Goal: Task Accomplishment & Management: Manage account settings

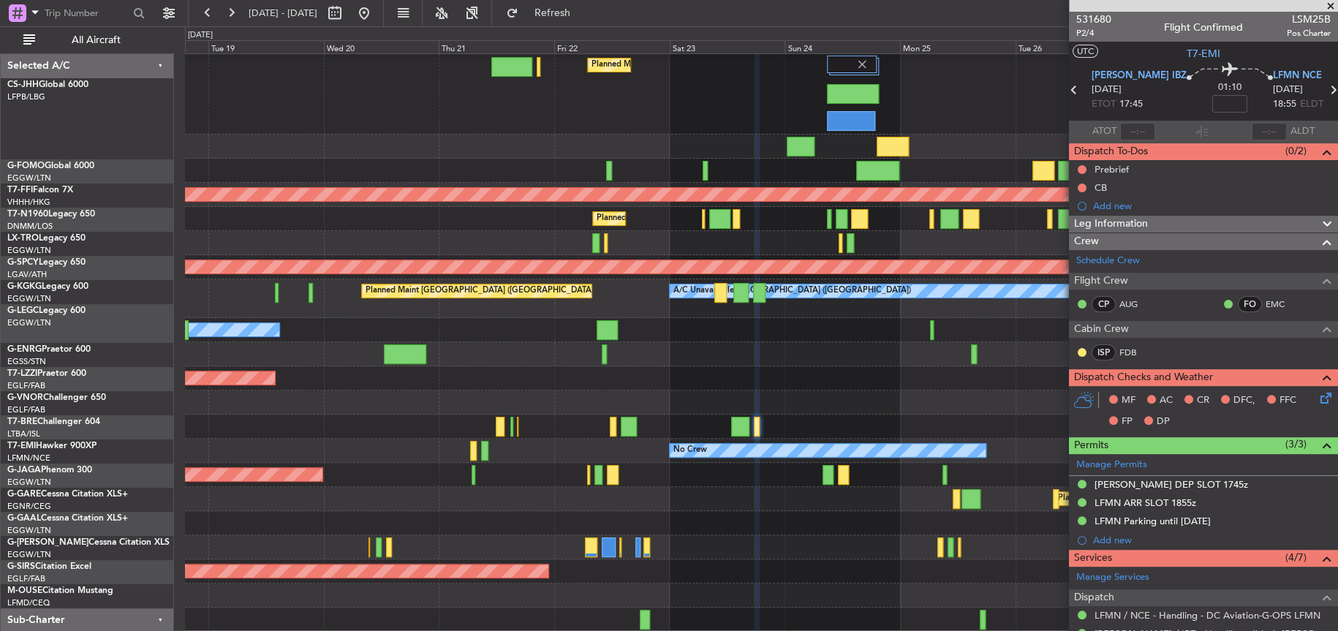
click at [402, 116] on div "Planned Maint [GEOGRAPHIC_DATA] ([GEOGRAPHIC_DATA])" at bounding box center [761, 93] width 1153 height 81
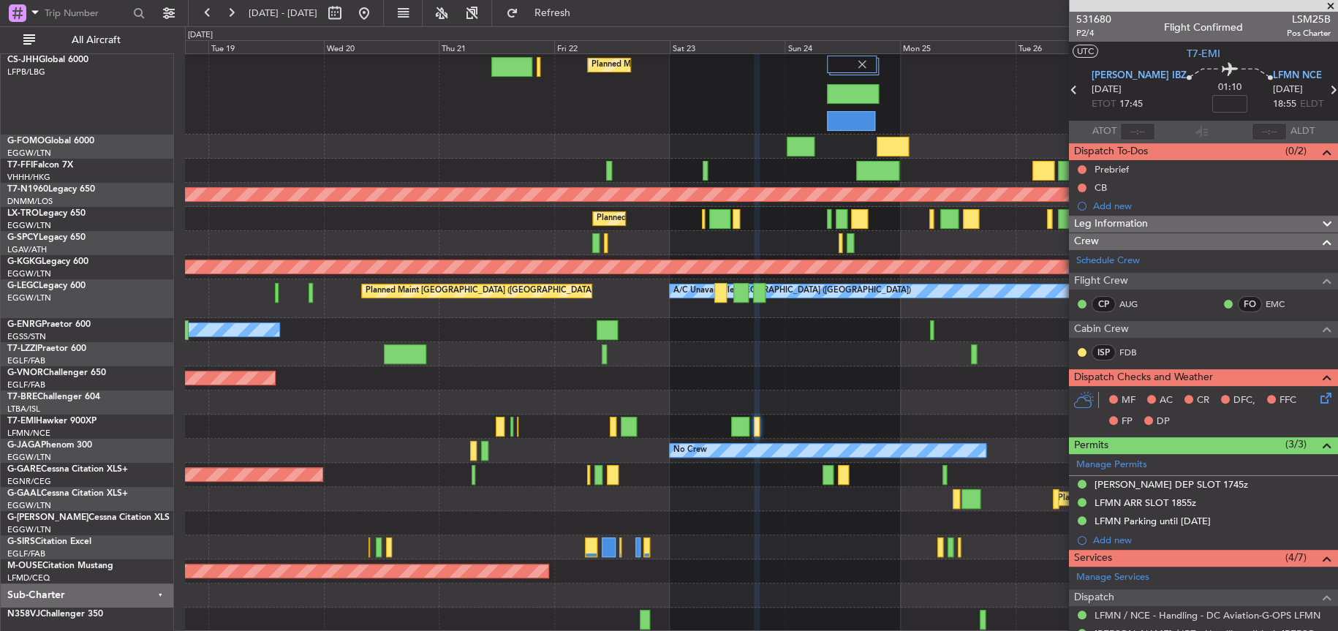
click at [395, 102] on div "Planned Maint [GEOGRAPHIC_DATA] ([GEOGRAPHIC_DATA])" at bounding box center [761, 93] width 1153 height 81
click at [407, 113] on div "Planned Maint [GEOGRAPHIC_DATA] ([GEOGRAPHIC_DATA])" at bounding box center [761, 93] width 1152 height 81
click at [563, 386] on div "Planned Maint London ([GEOGRAPHIC_DATA])" at bounding box center [761, 378] width 1152 height 24
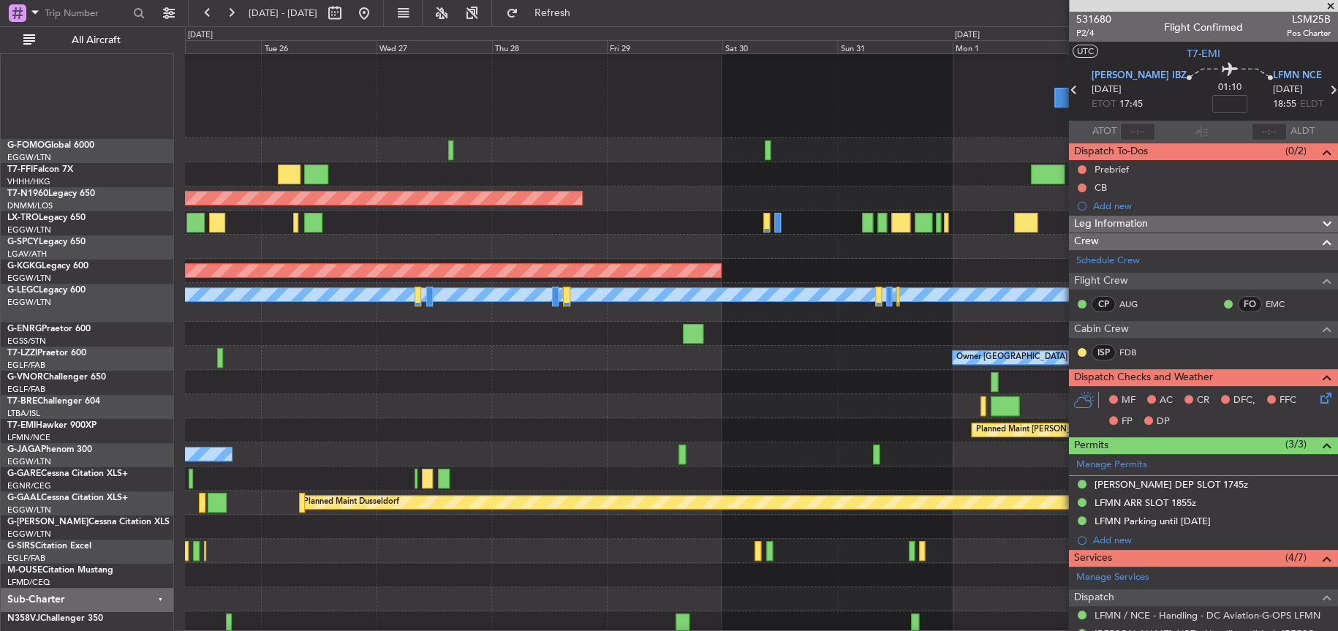
scroll to position [25, 0]
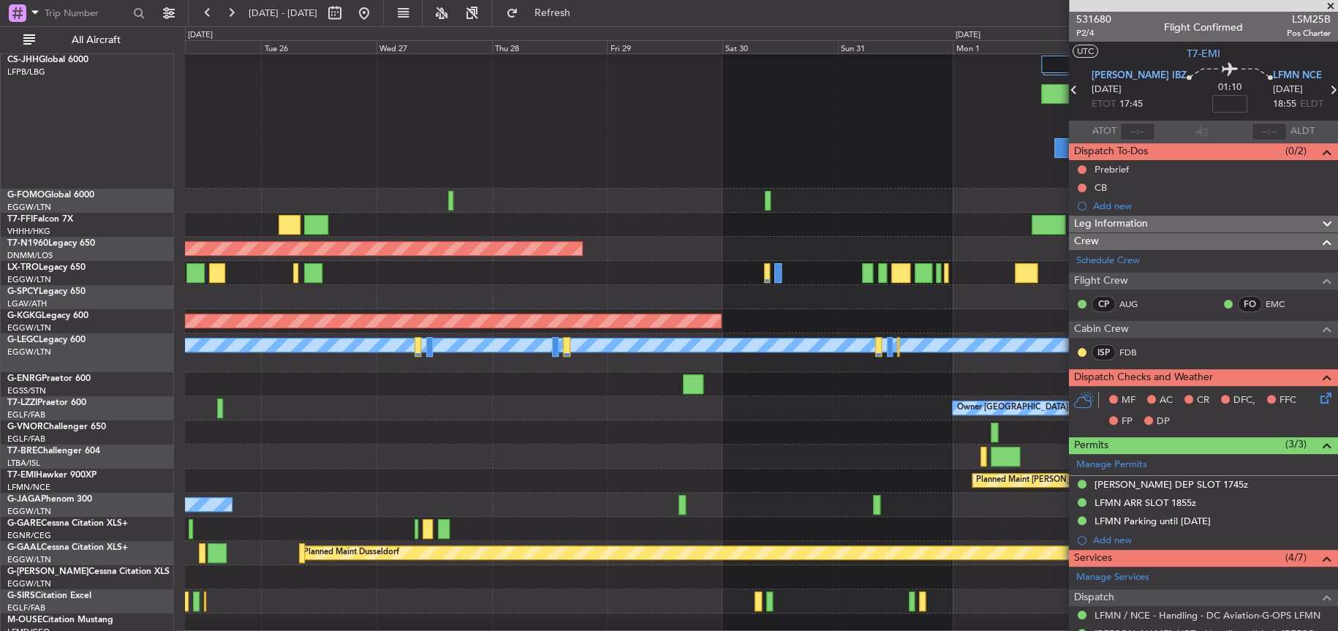
click at [682, 146] on div at bounding box center [761, 120] width 1153 height 135
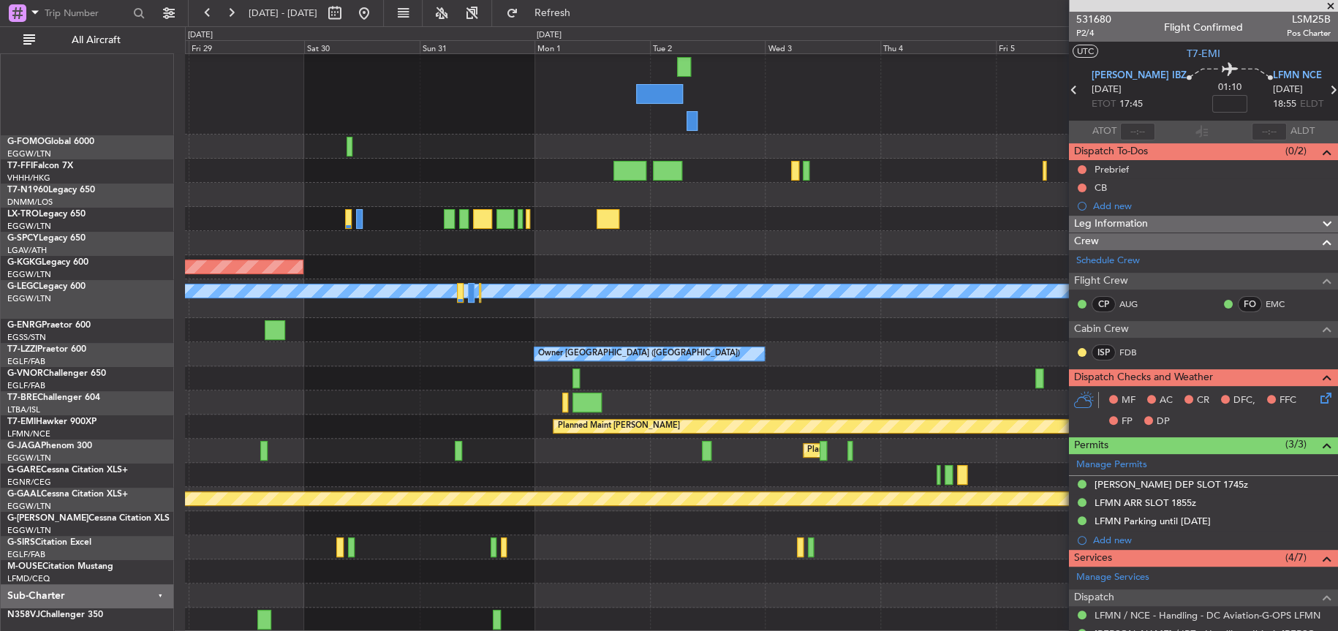
click at [193, 277] on div "Planned Maint Geneva (Cointrin) Planned Maint London (Stansted) AOG Maint Istan…" at bounding box center [761, 303] width 1153 height 657
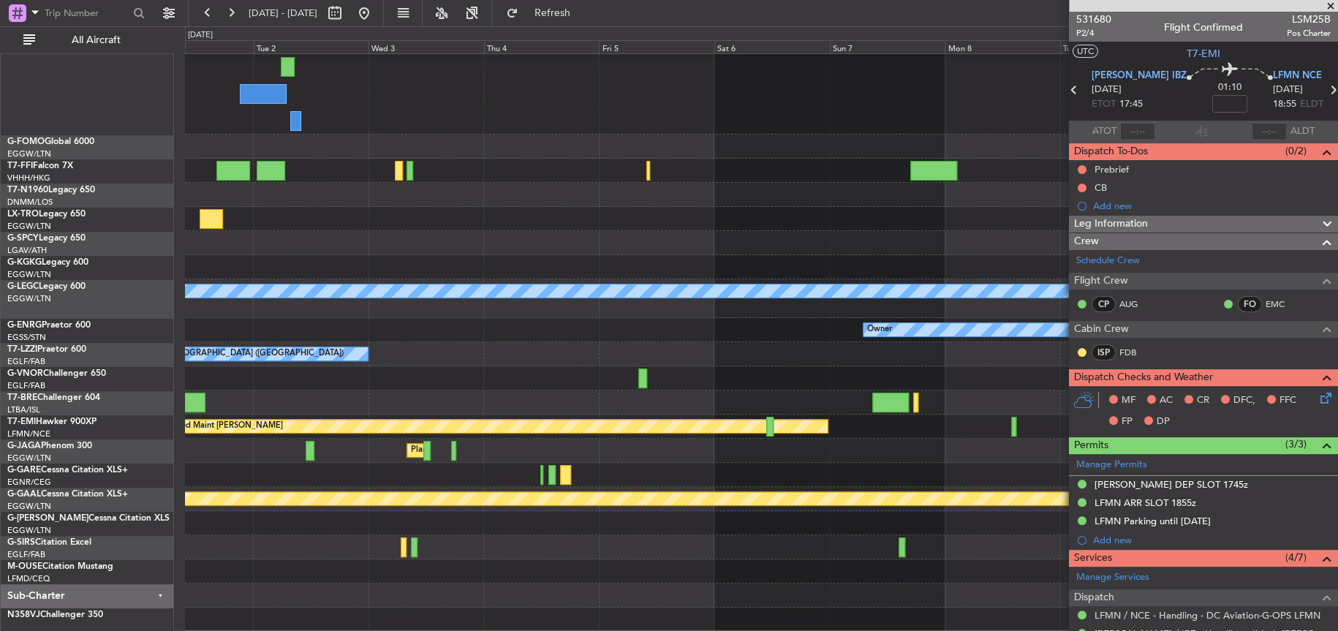
click at [258, 247] on div "Planned Maint Geneva (Cointrin) AOG Maint Istanbul (Ataturk) A/C Unavailable Lo…" at bounding box center [761, 303] width 1152 height 657
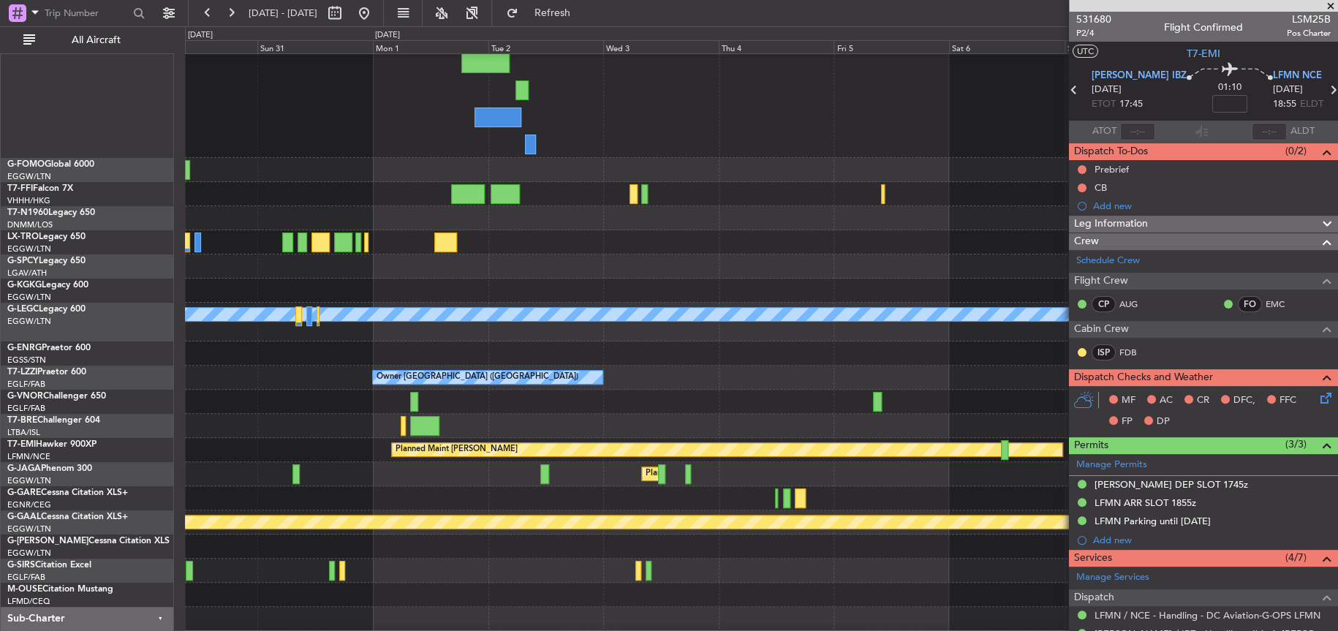
scroll to position [39, 0]
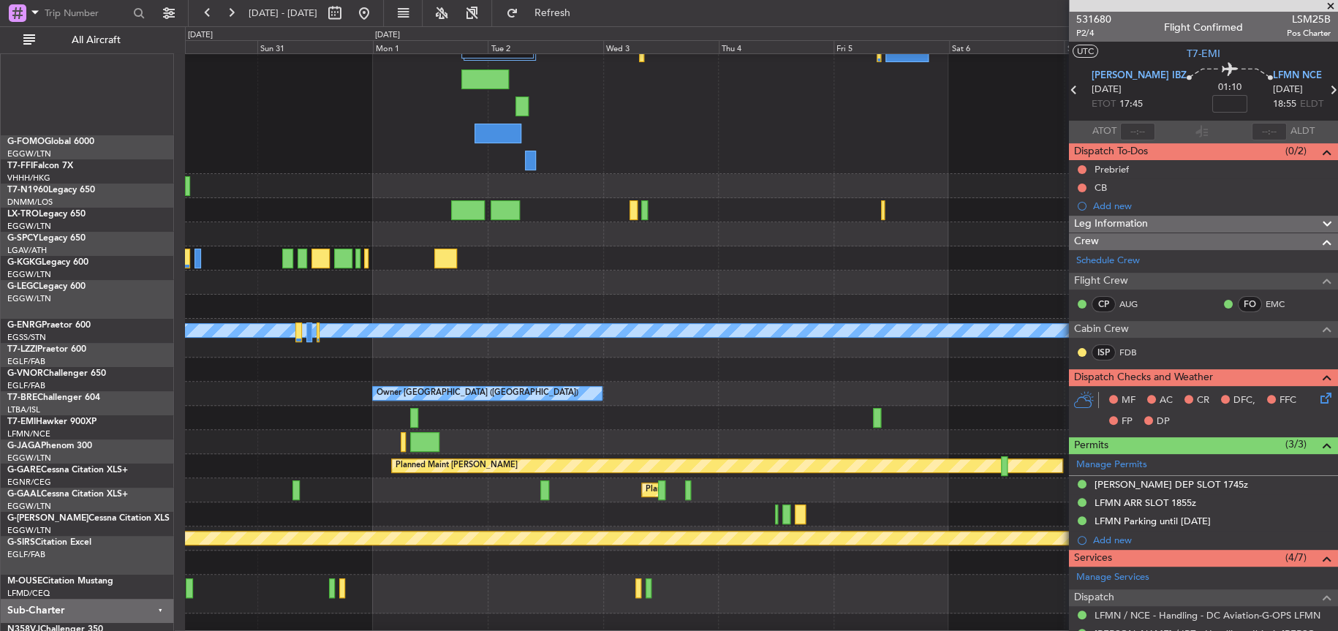
click at [341, 222] on div "Planned Maint [GEOGRAPHIC_DATA] ([GEOGRAPHIC_DATA])" at bounding box center [761, 234] width 1152 height 24
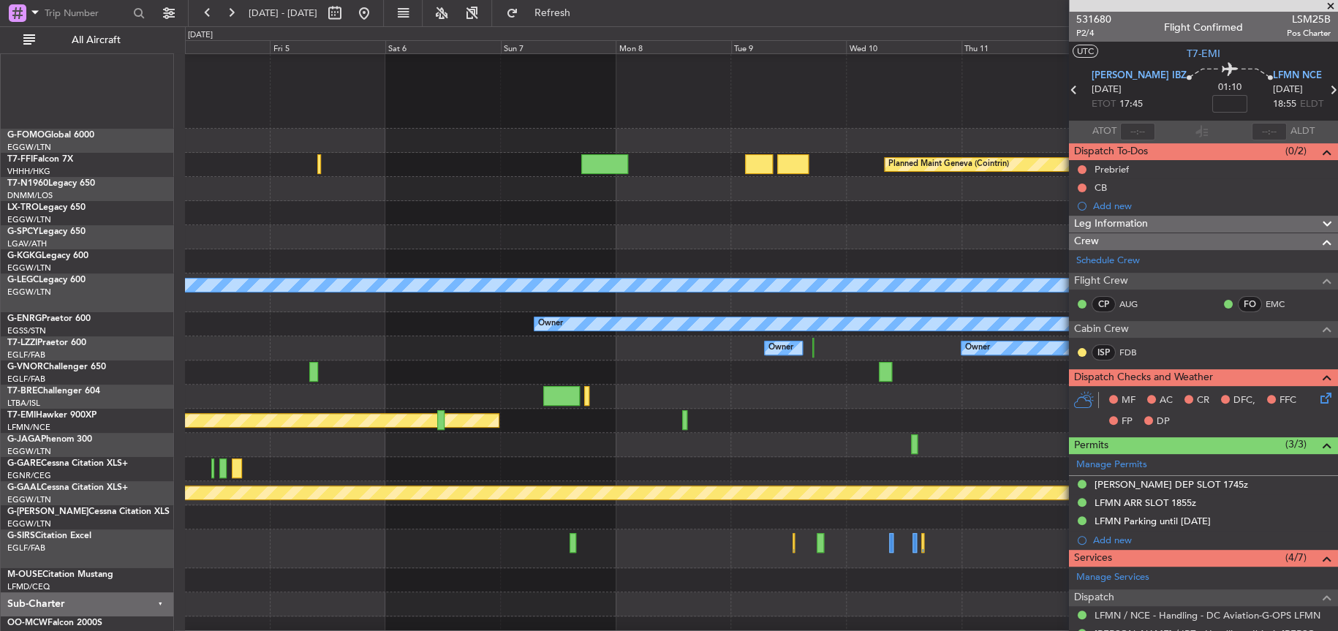
scroll to position [0, 0]
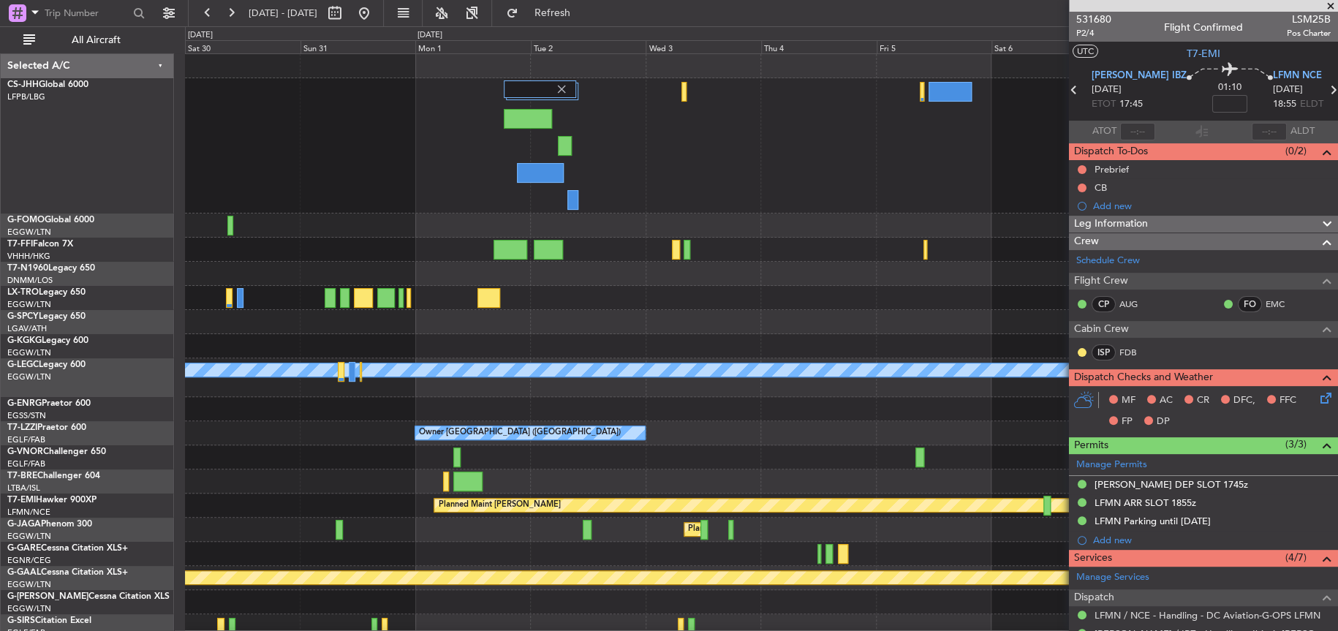
click at [776, 310] on div at bounding box center [761, 322] width 1152 height 24
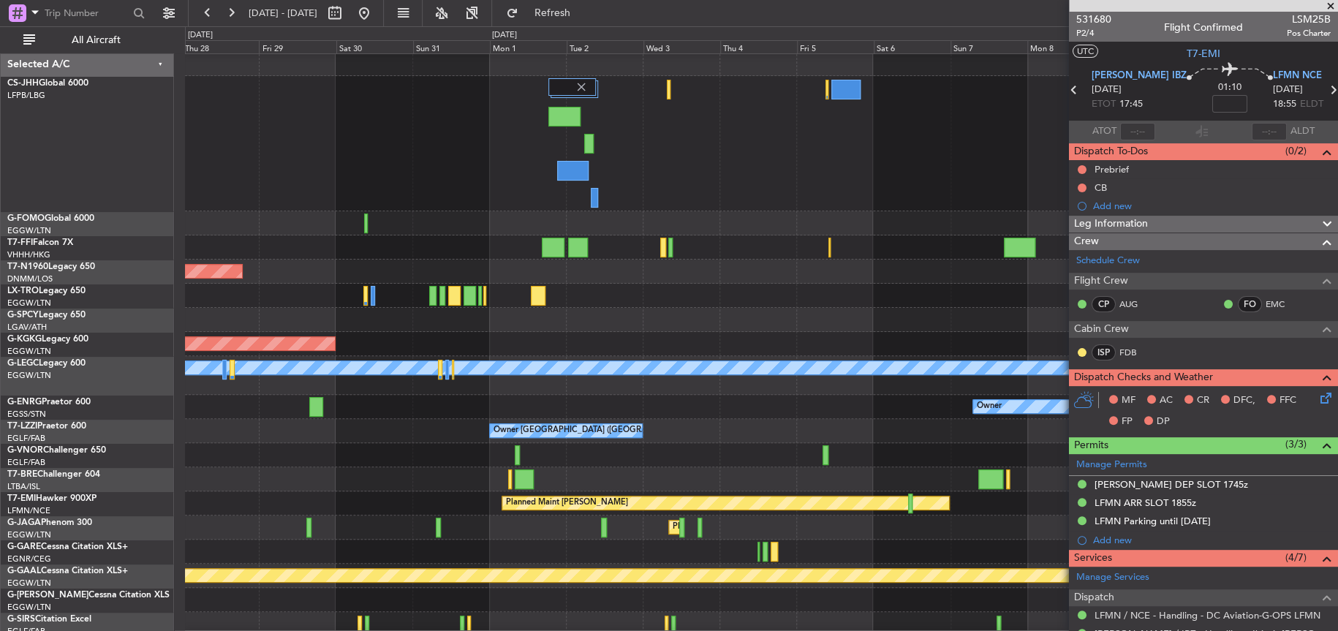
scroll to position [1, 0]
click at [549, 287] on div at bounding box center [761, 296] width 1152 height 24
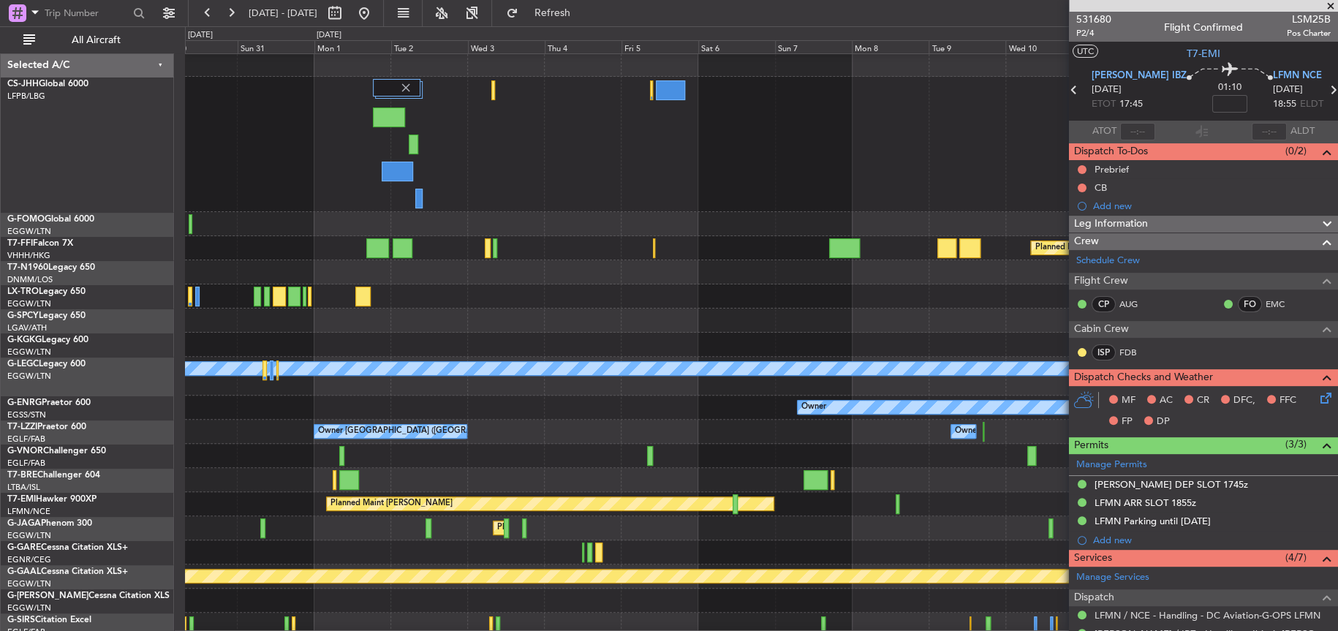
click at [688, 197] on div at bounding box center [761, 144] width 1152 height 135
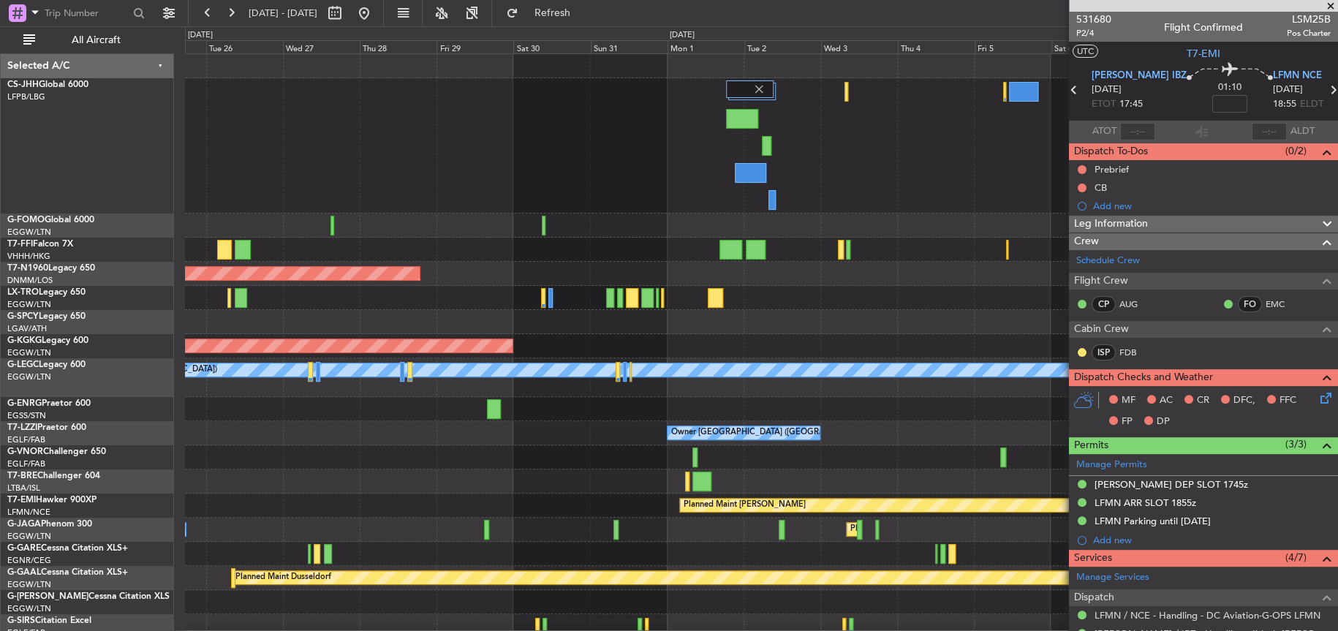
scroll to position [0, 0]
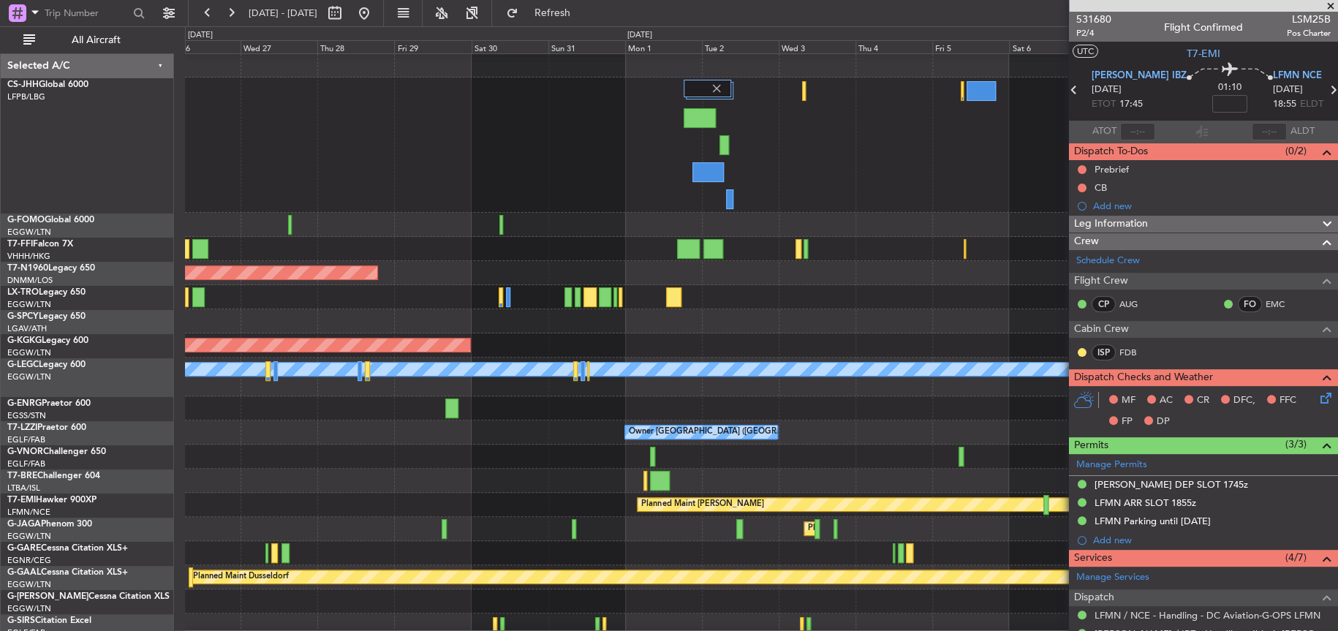
click at [603, 204] on div "Planned Maint [GEOGRAPHIC_DATA] ([GEOGRAPHIC_DATA])" at bounding box center [761, 145] width 1153 height 135
click at [566, 219] on div at bounding box center [761, 225] width 1152 height 24
click at [582, 189] on div "Planned Maint [GEOGRAPHIC_DATA] ([GEOGRAPHIC_DATA])" at bounding box center [761, 145] width 1152 height 135
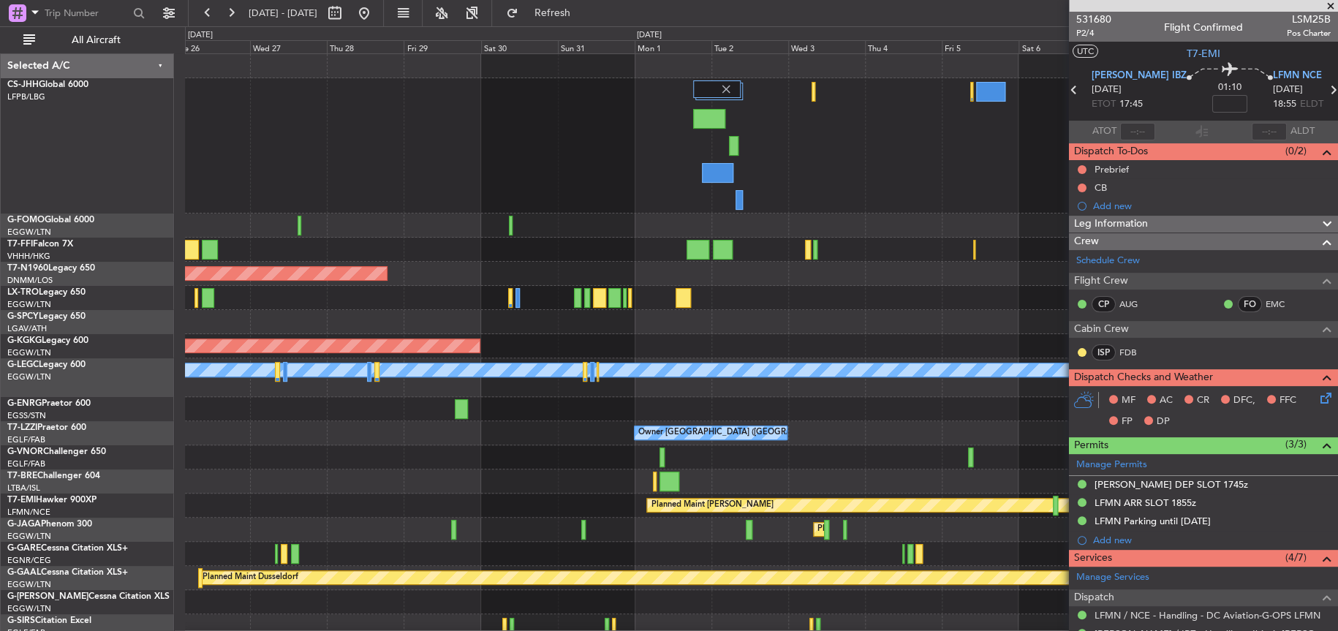
click at [396, 203] on div "Planned Maint [GEOGRAPHIC_DATA] ([GEOGRAPHIC_DATA])" at bounding box center [761, 145] width 1153 height 135
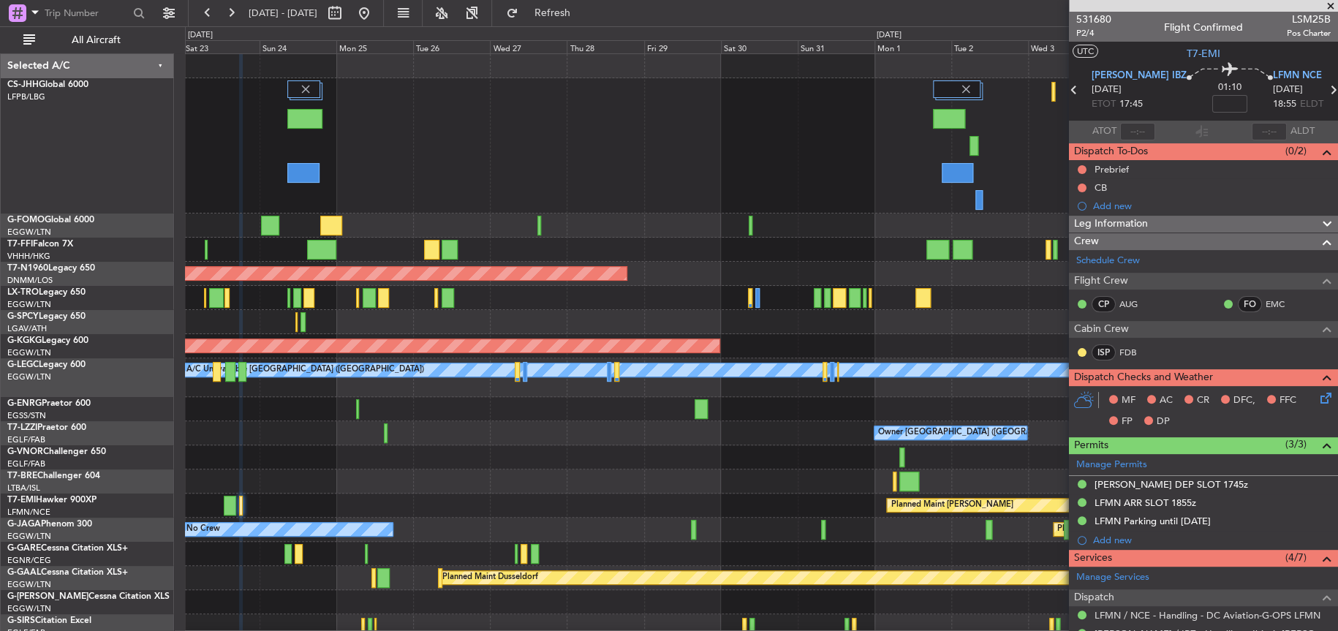
click at [1016, 219] on div at bounding box center [761, 226] width 1153 height 24
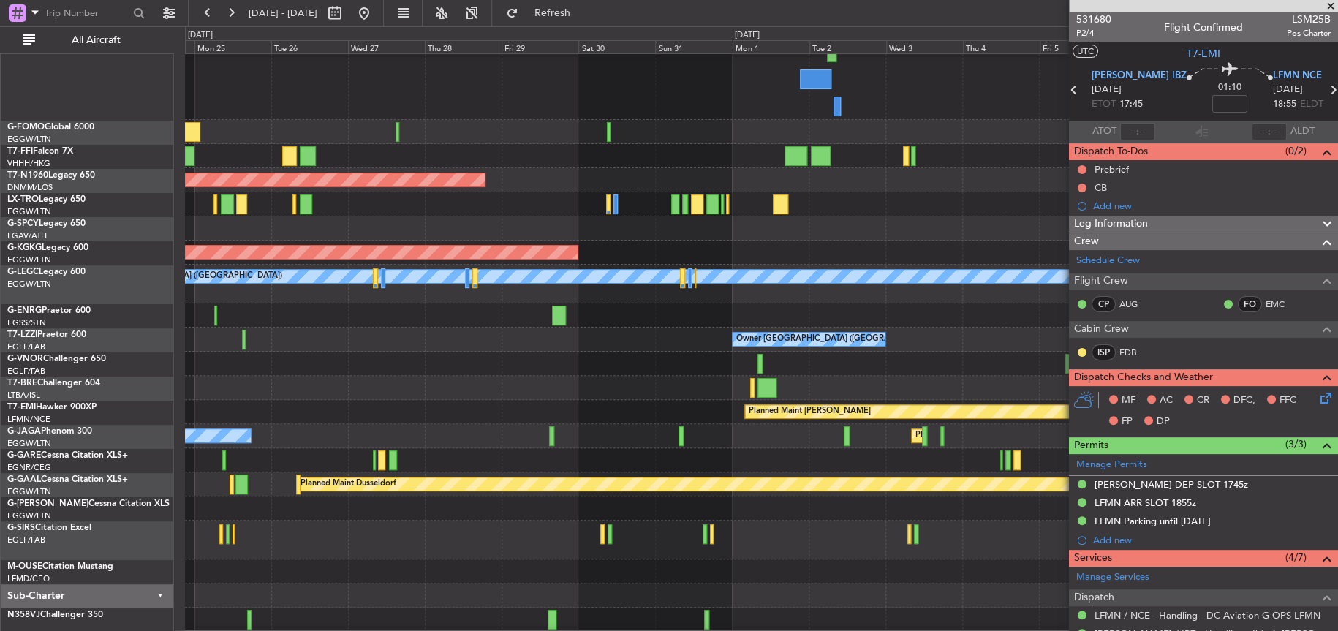
click at [385, 65] on div "Planned Maint [GEOGRAPHIC_DATA] ([GEOGRAPHIC_DATA])" at bounding box center [761, 52] width 1152 height 135
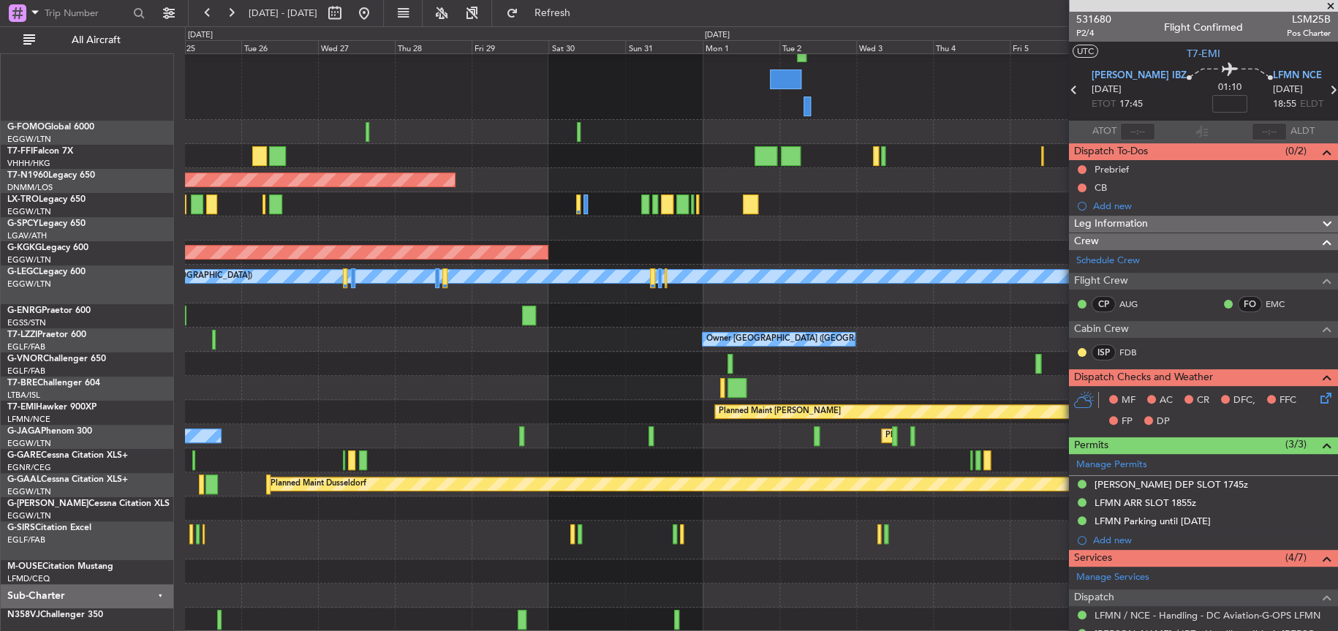
scroll to position [93, 0]
click at [64, 266] on div "Planned Maint London (Luton) Planned Maint Geneva (Cointrin) Planned Maint Lond…" at bounding box center [669, 328] width 1338 height 605
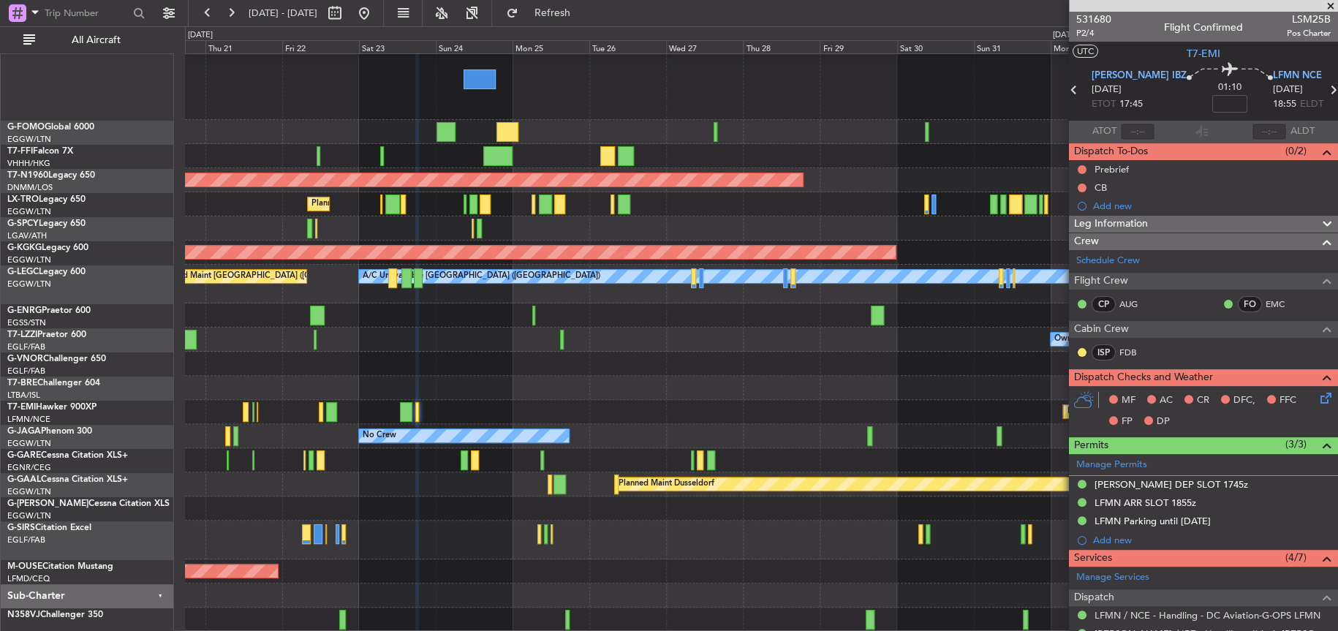
scroll to position [94, 0]
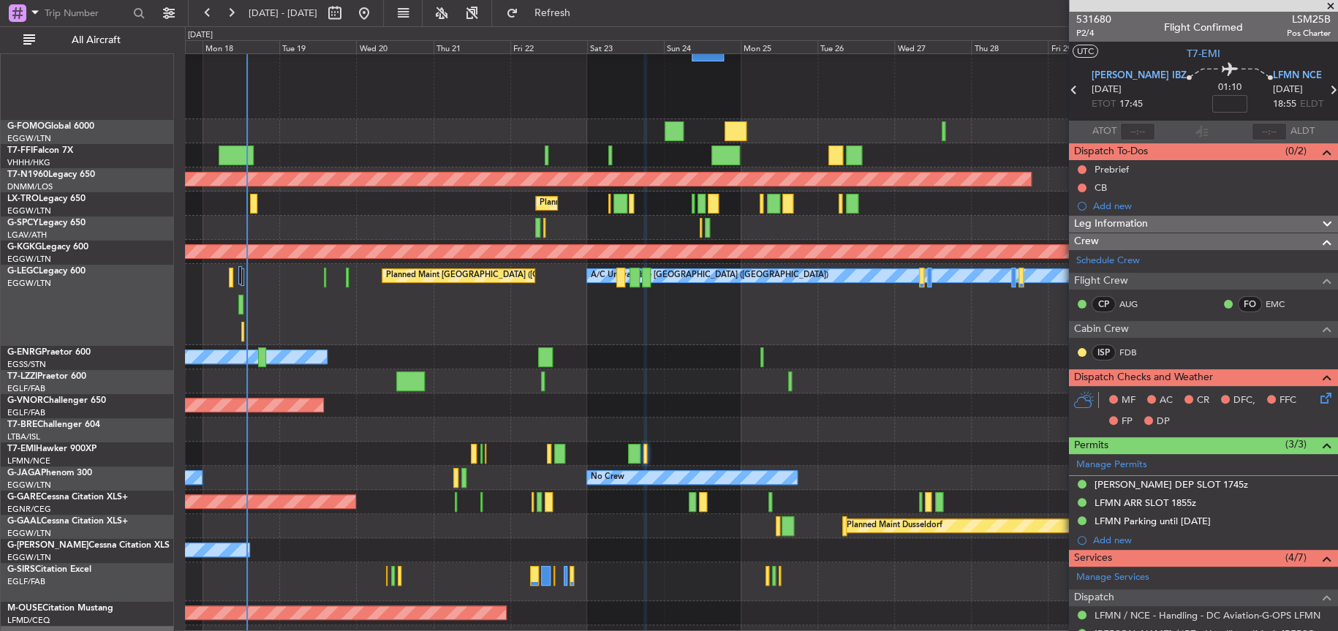
click at [757, 443] on div "Planned Maint [PERSON_NAME]" at bounding box center [761, 454] width 1153 height 24
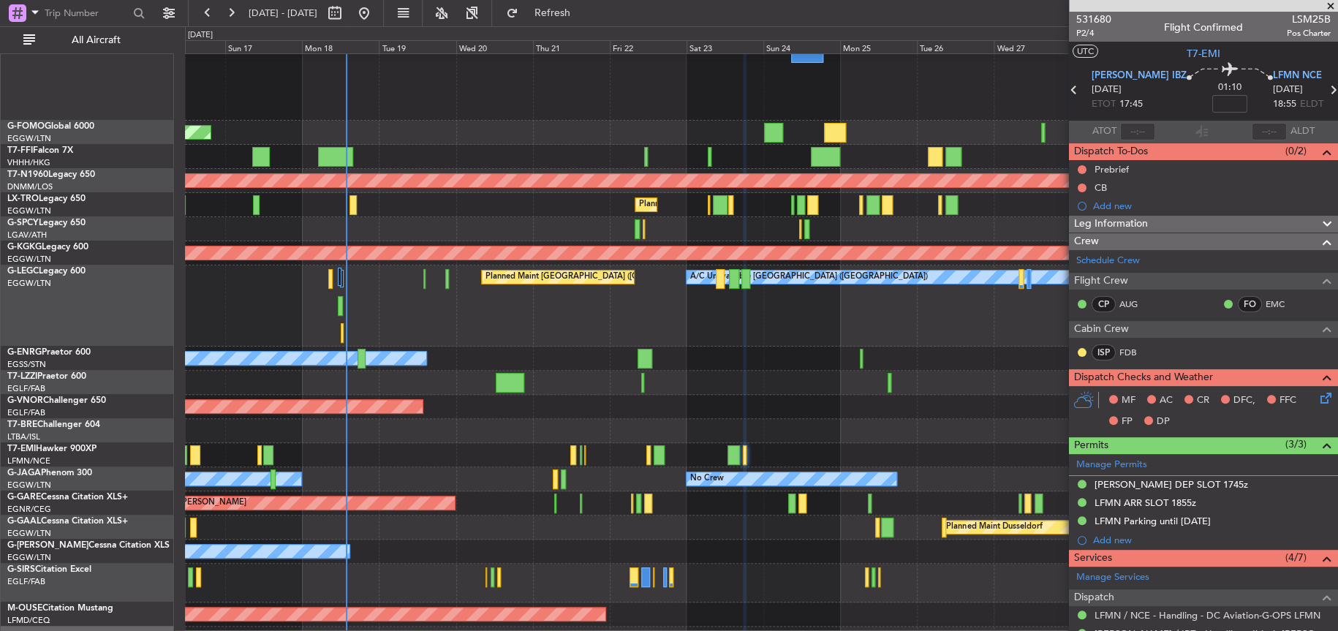
click at [878, 419] on div "Planned Maint London ([GEOGRAPHIC_DATA])" at bounding box center [761, 407] width 1153 height 24
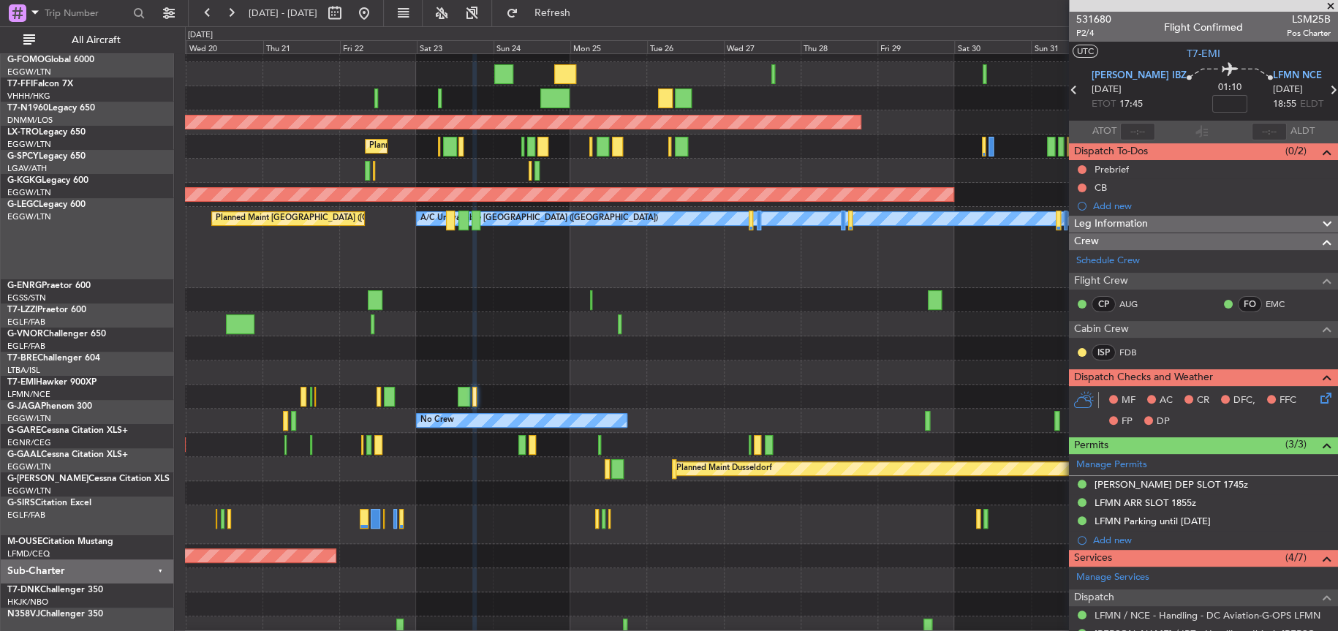
click at [503, 336] on div "Planned Maint London ([GEOGRAPHIC_DATA])" at bounding box center [761, 348] width 1152 height 24
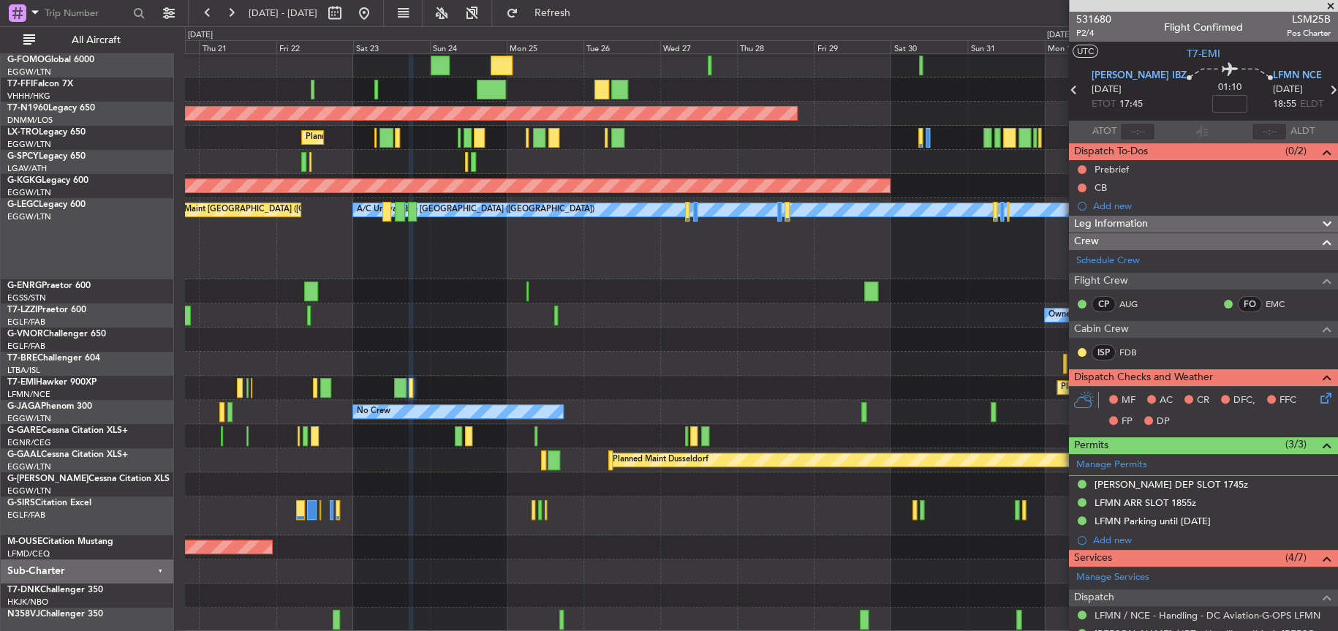
scroll to position [135, 0]
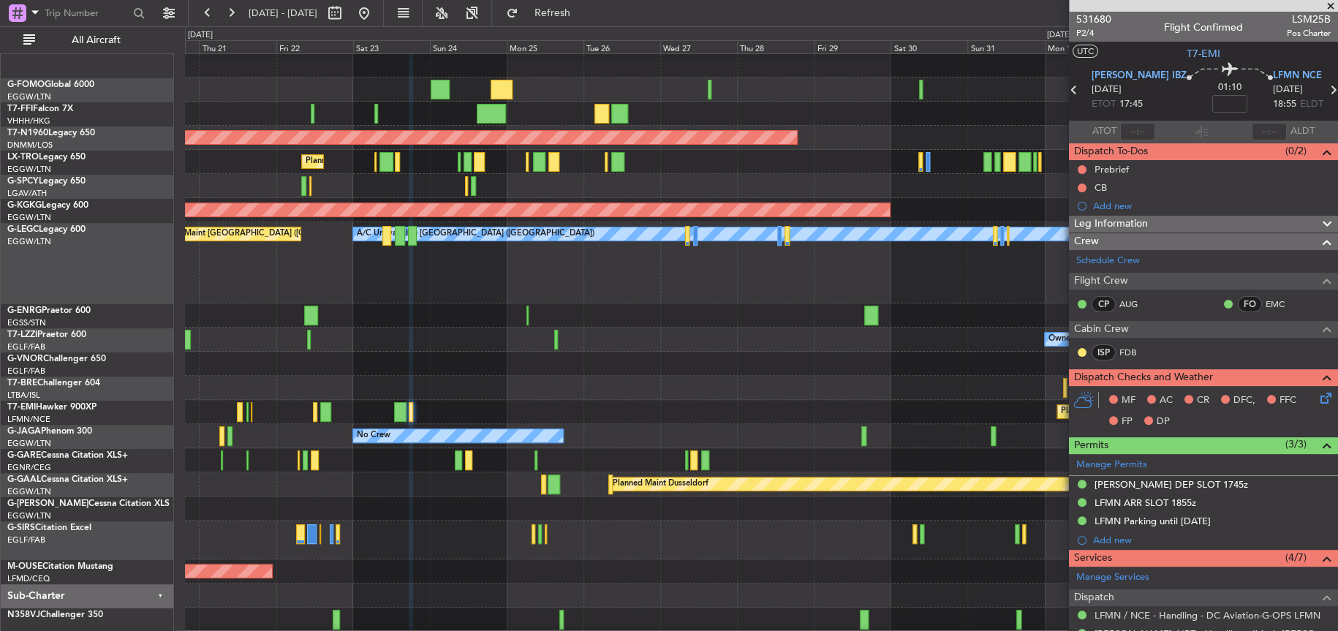
click at [525, 415] on div "Planned Maint London (Luton) Planned Maint London (Stansted) Planned Maint Lond…" at bounding box center [761, 275] width 1153 height 714
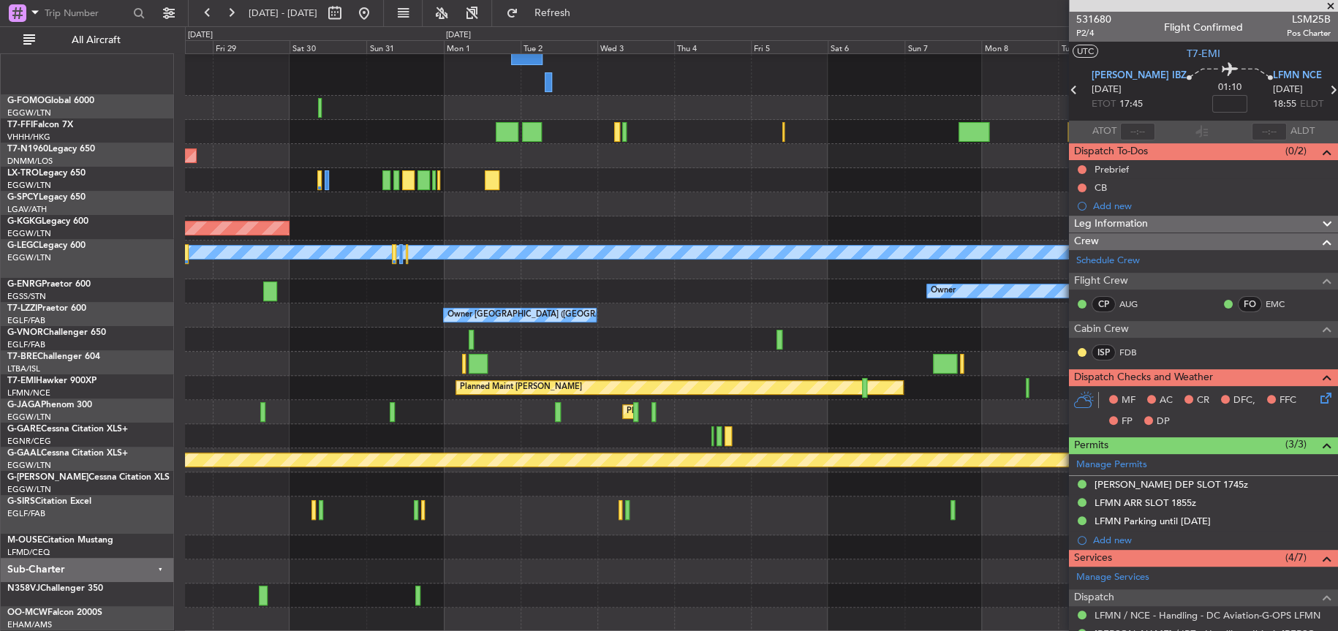
scroll to position [117, 0]
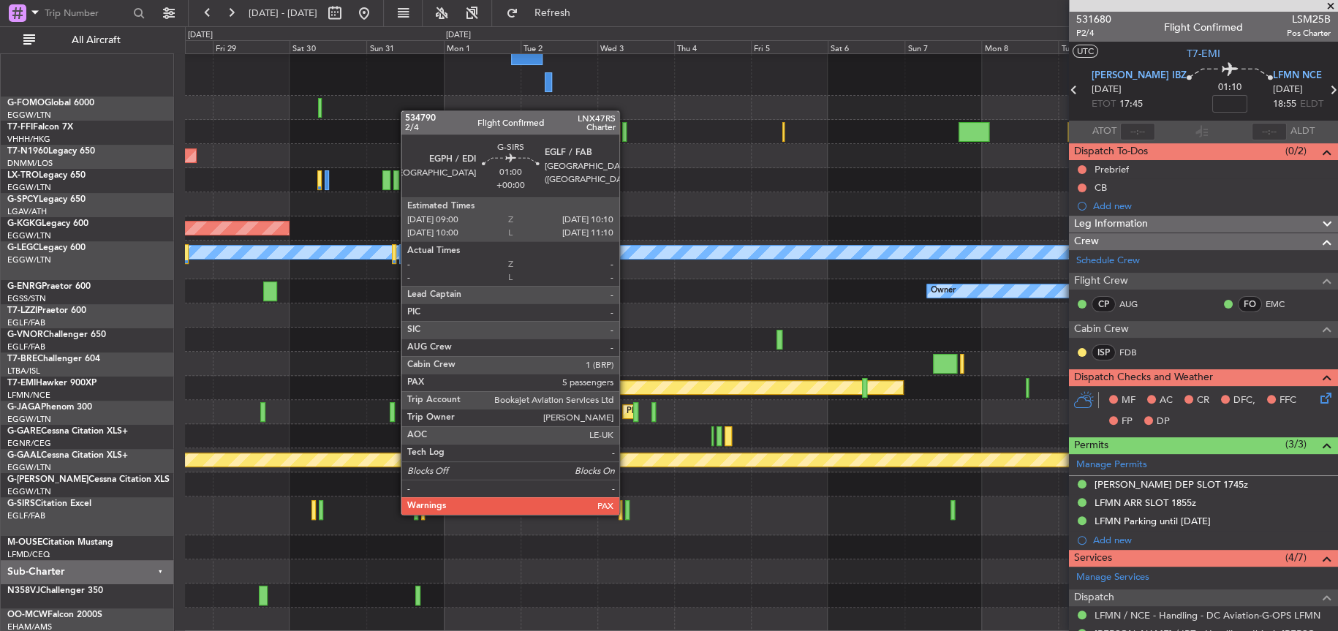
click at [626, 513] on div at bounding box center [627, 510] width 4 height 20
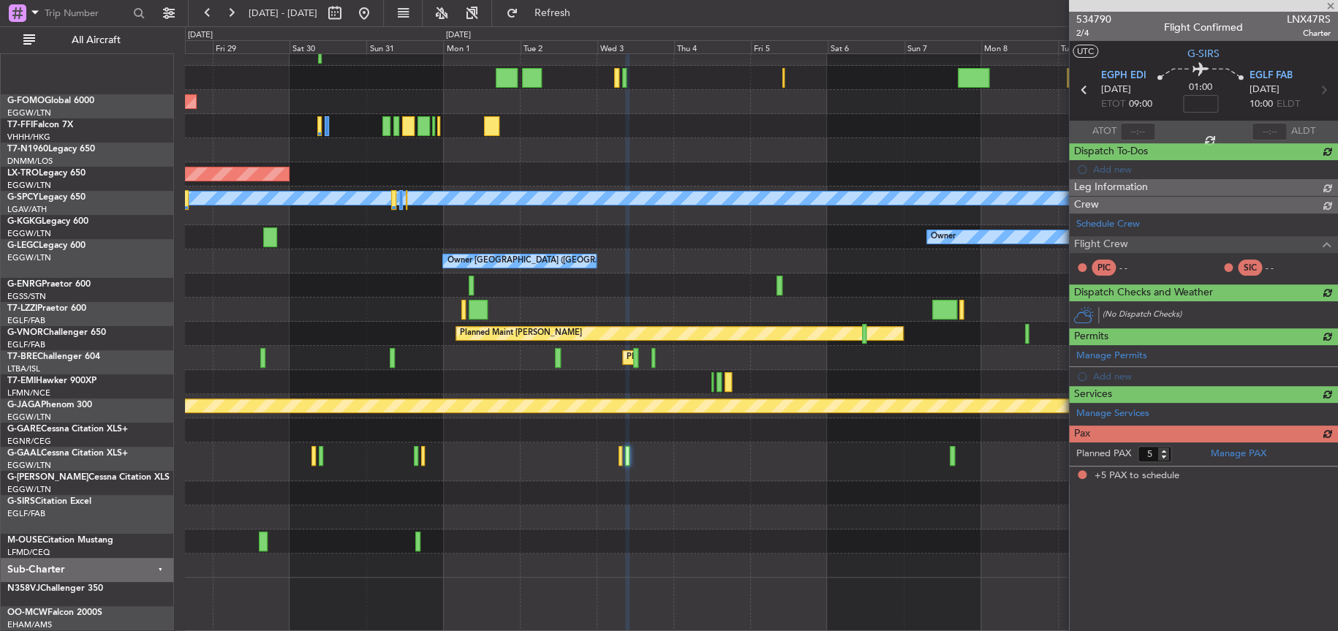
scroll to position [63, 0]
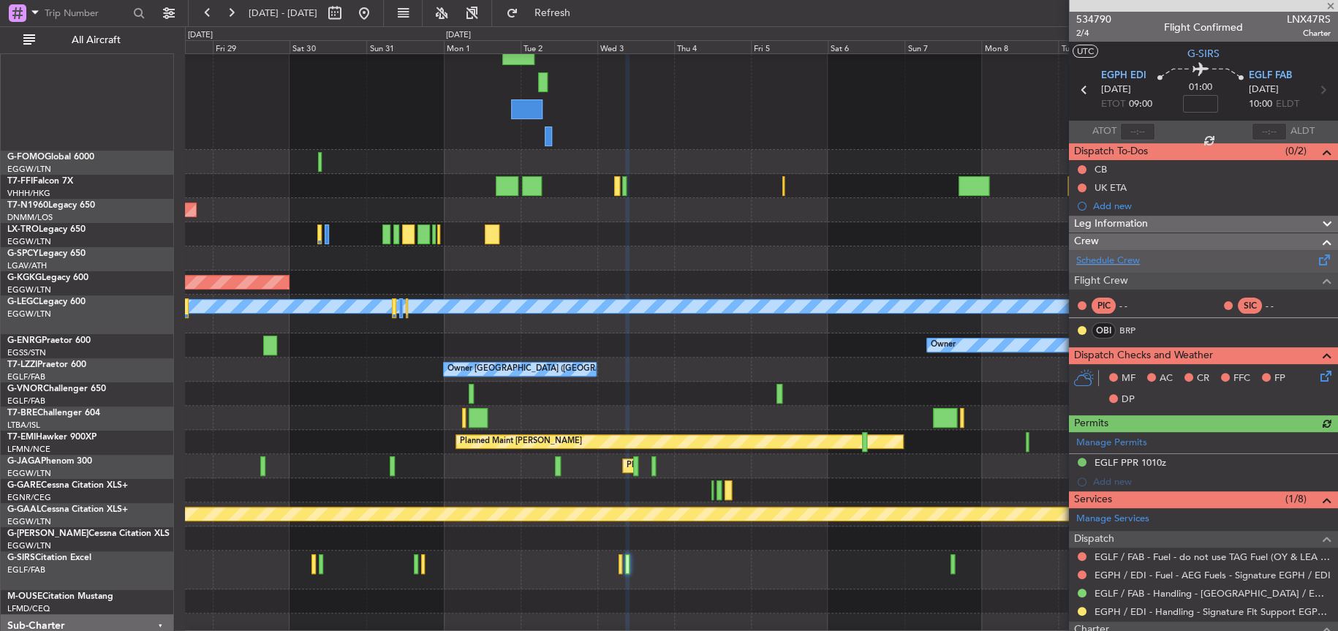
click at [1102, 262] on link "Schedule Crew" at bounding box center [1109, 261] width 64 height 15
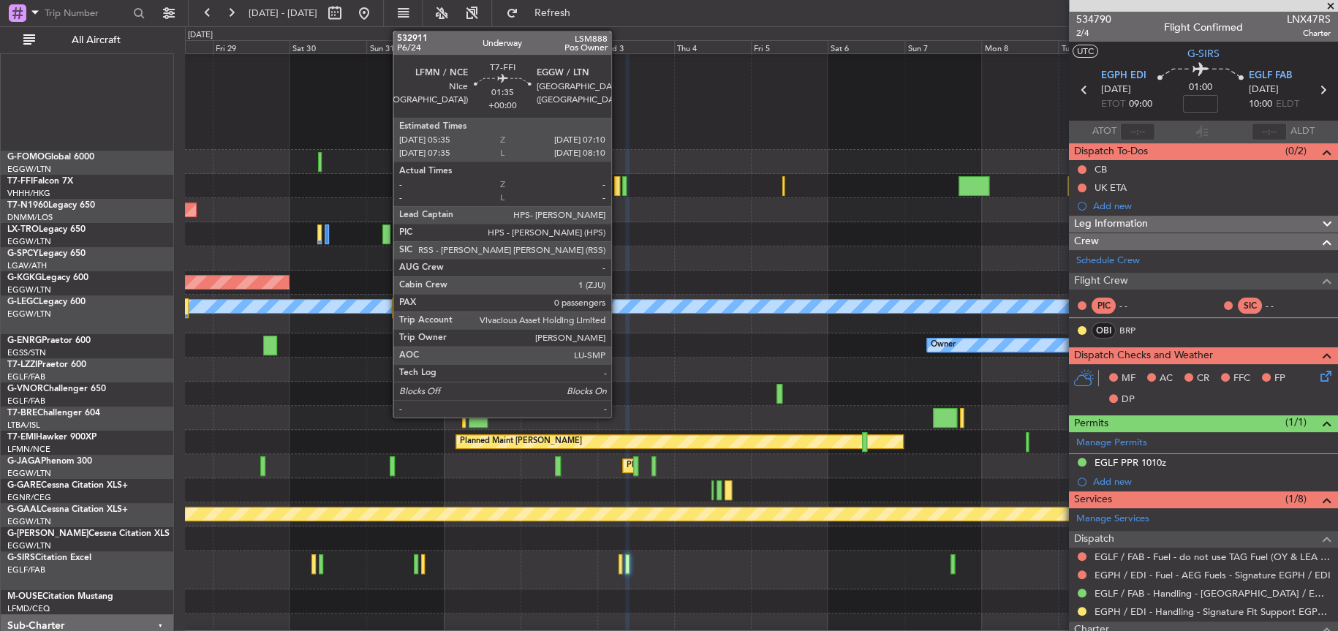
click at [618, 188] on div at bounding box center [616, 186] width 5 height 20
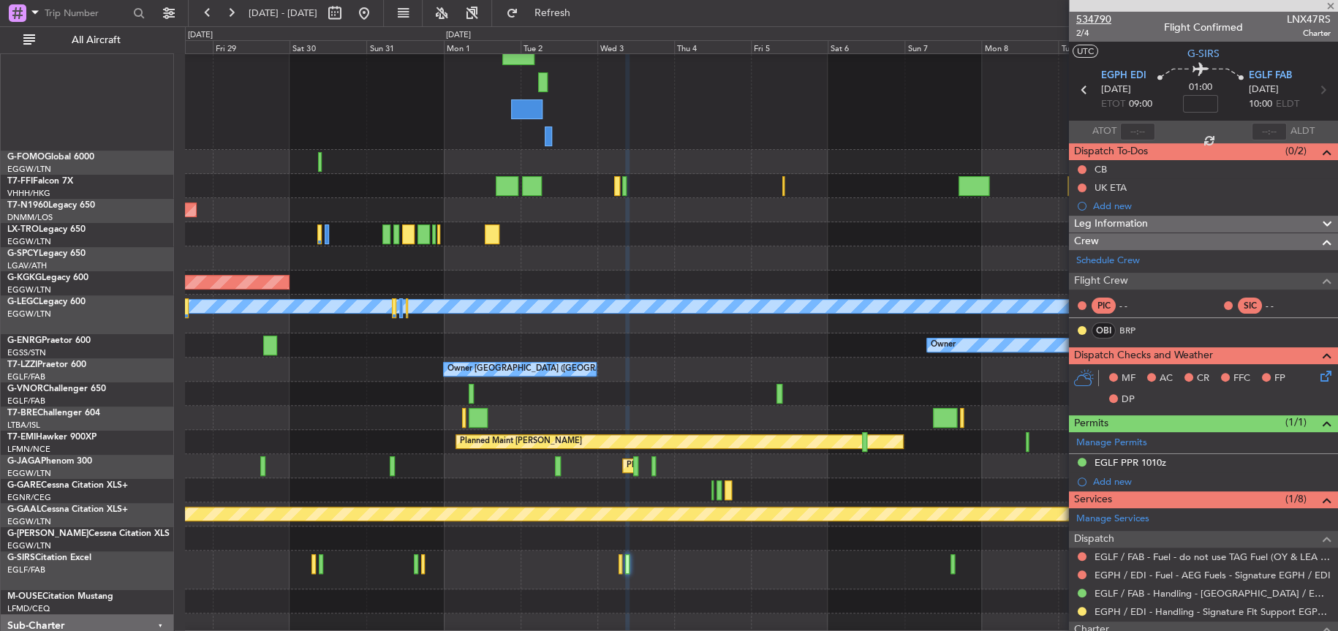
click at [1092, 23] on span "534790" at bounding box center [1094, 19] width 35 height 15
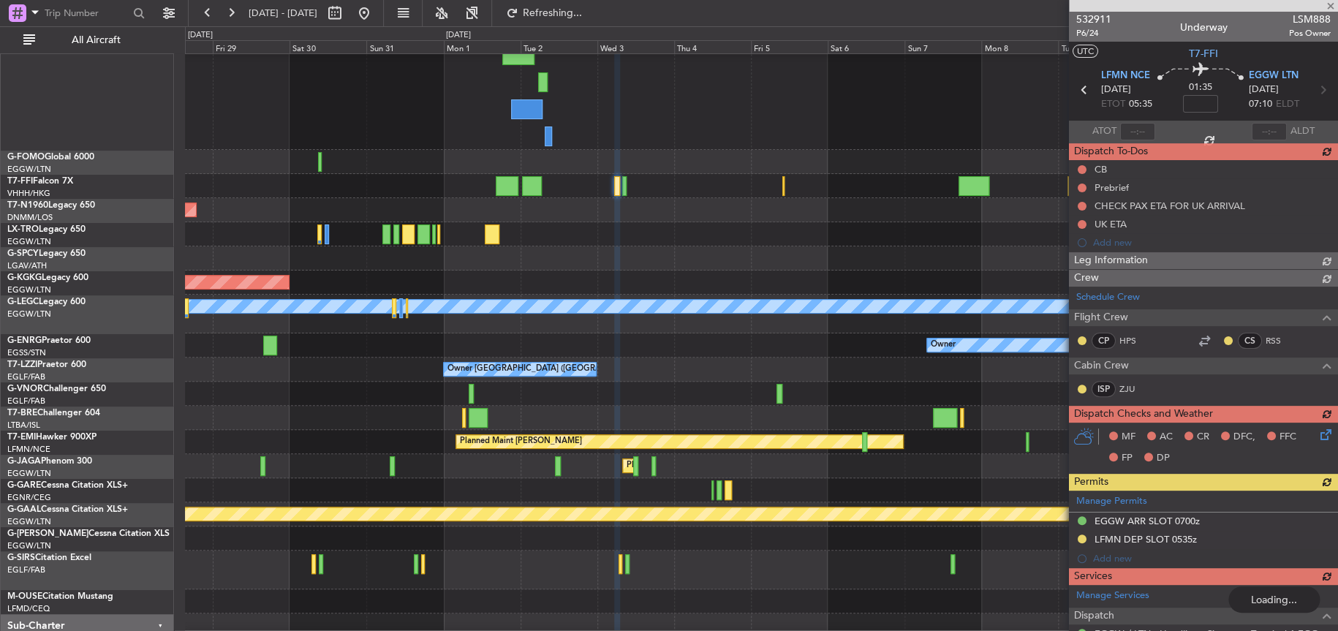
click at [707, 129] on div at bounding box center [761, 82] width 1153 height 135
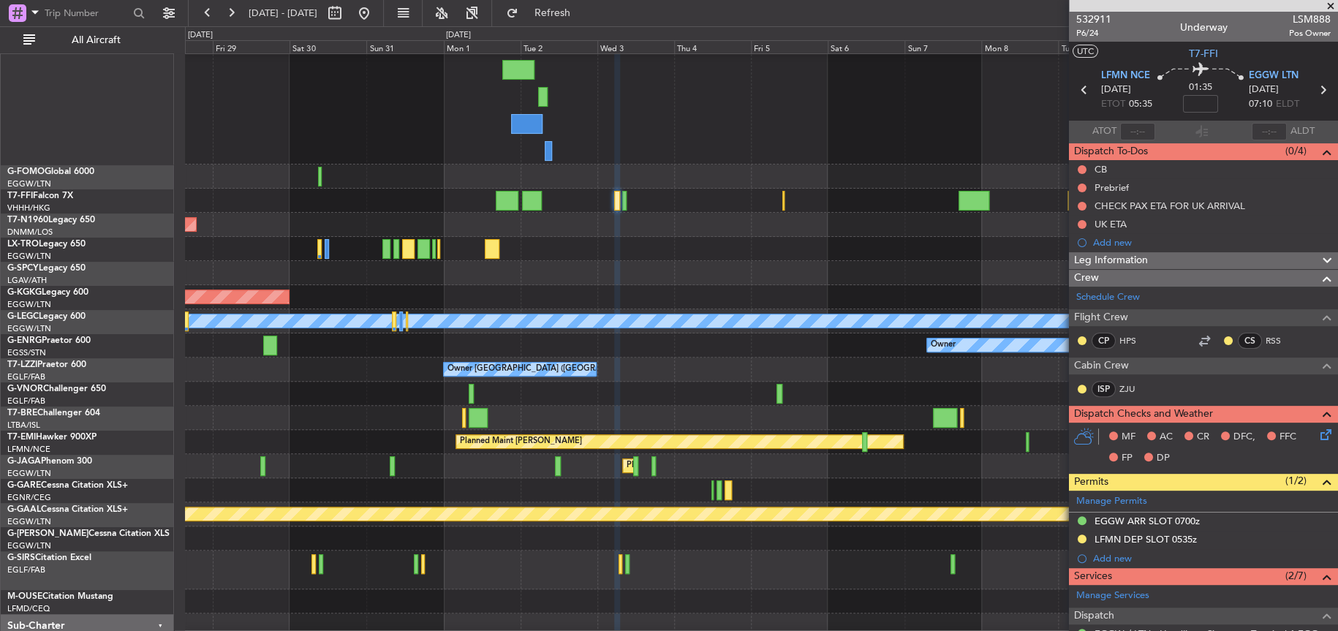
scroll to position [38, 0]
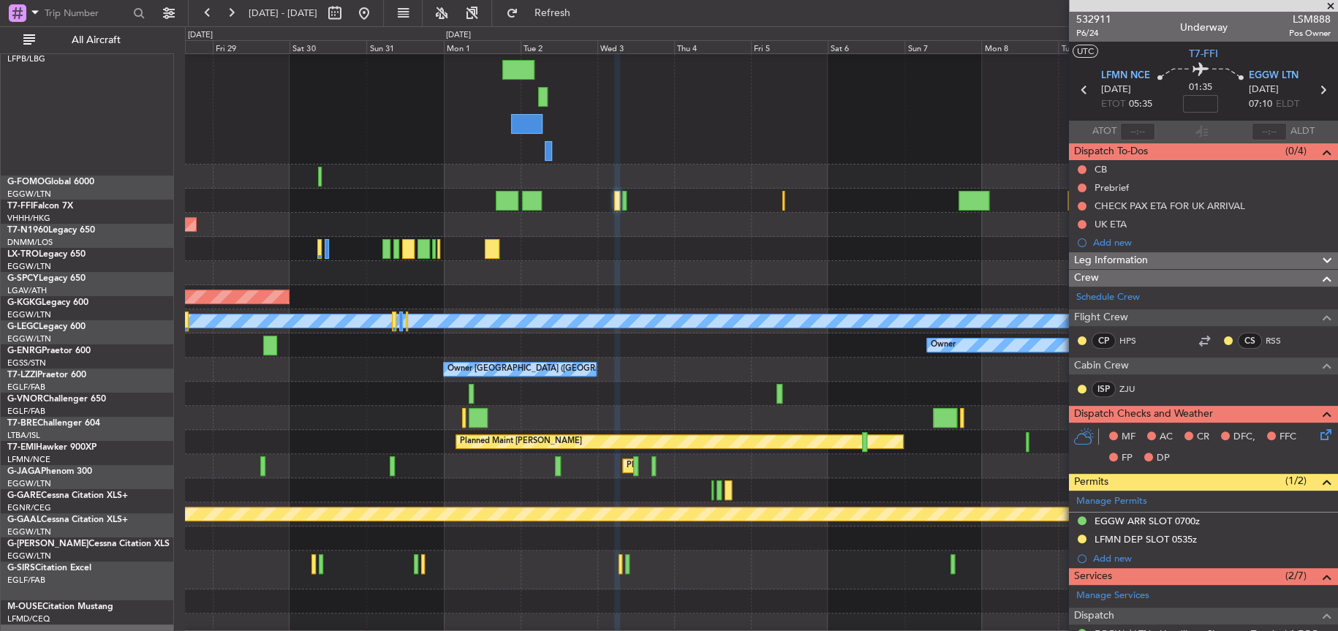
click at [658, 309] on div "AOG Maint [GEOGRAPHIC_DATA] (Ataturk)" at bounding box center [761, 297] width 1153 height 24
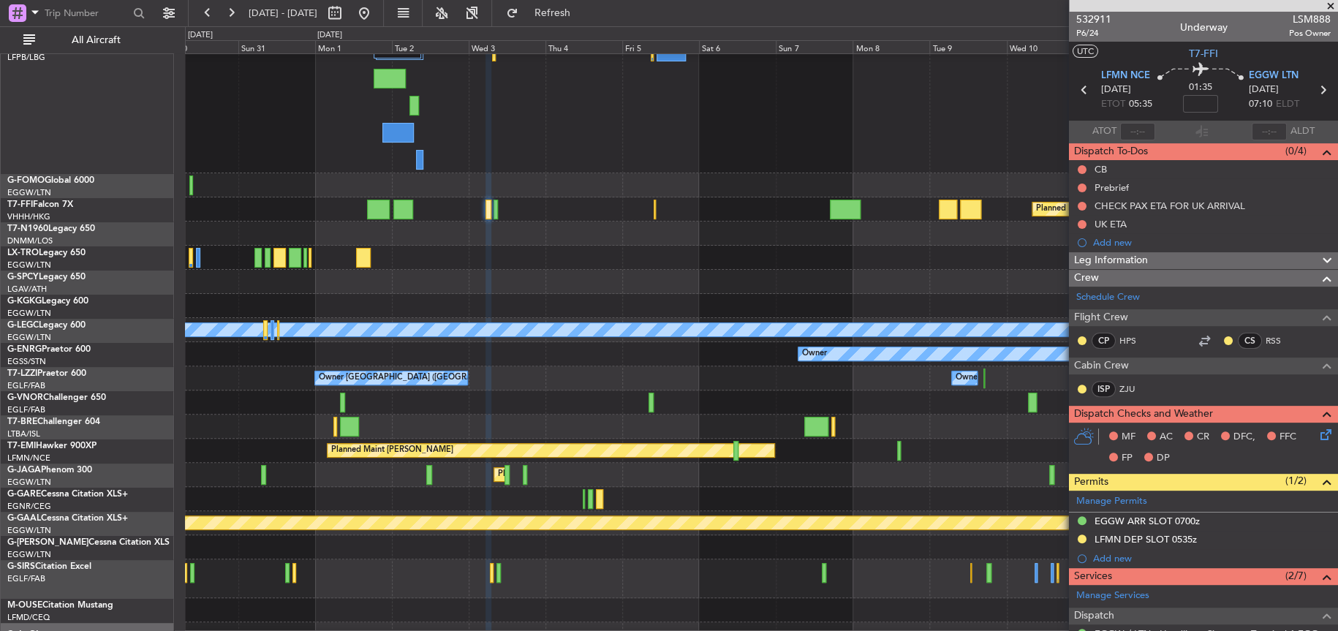
click at [672, 263] on div at bounding box center [761, 258] width 1153 height 24
click at [611, 270] on div at bounding box center [761, 258] width 1153 height 24
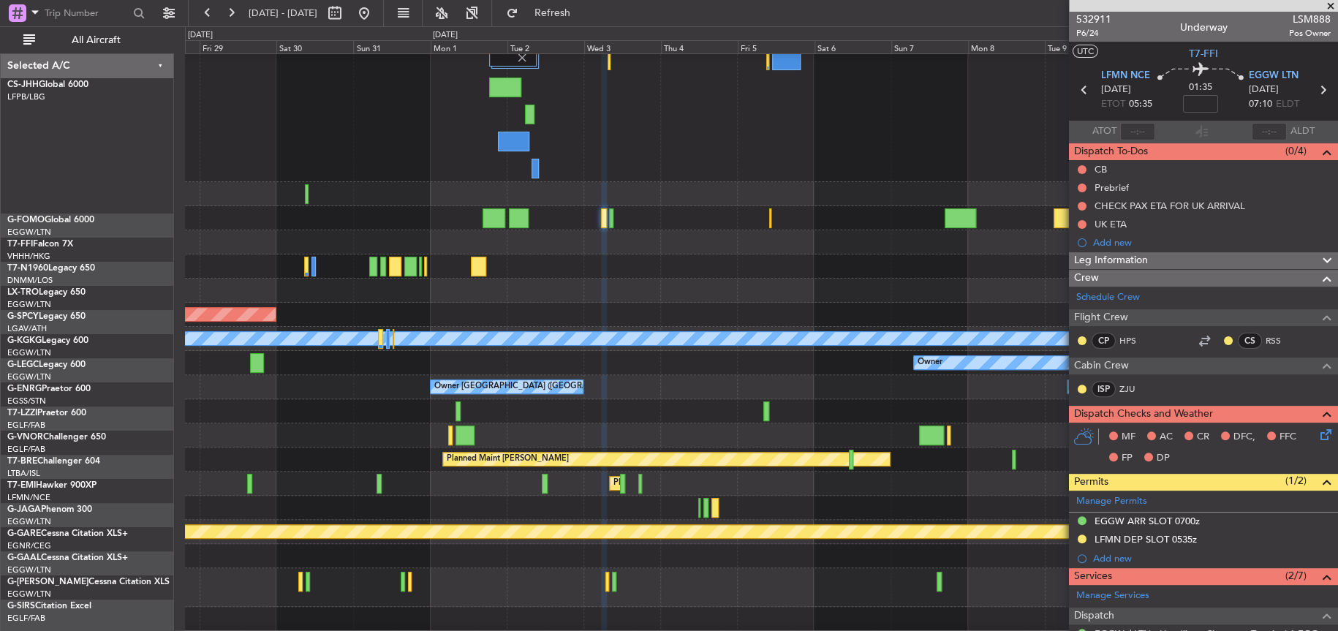
scroll to position [32, 0]
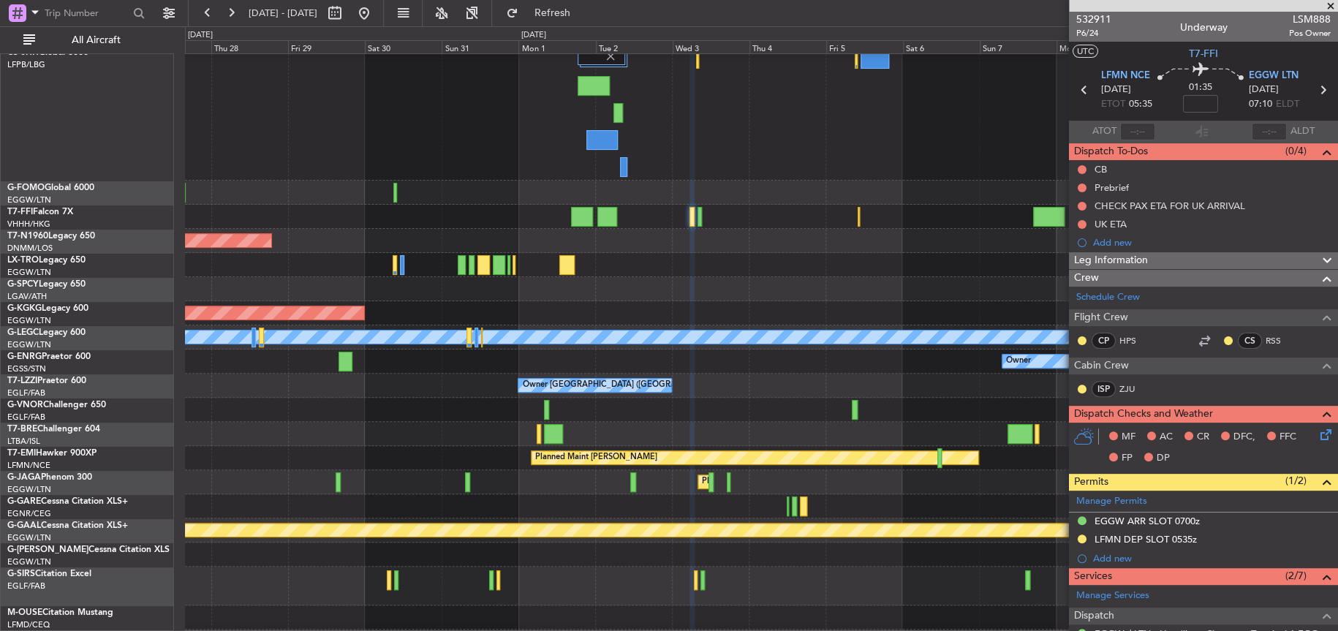
click at [685, 263] on div at bounding box center [761, 265] width 1152 height 24
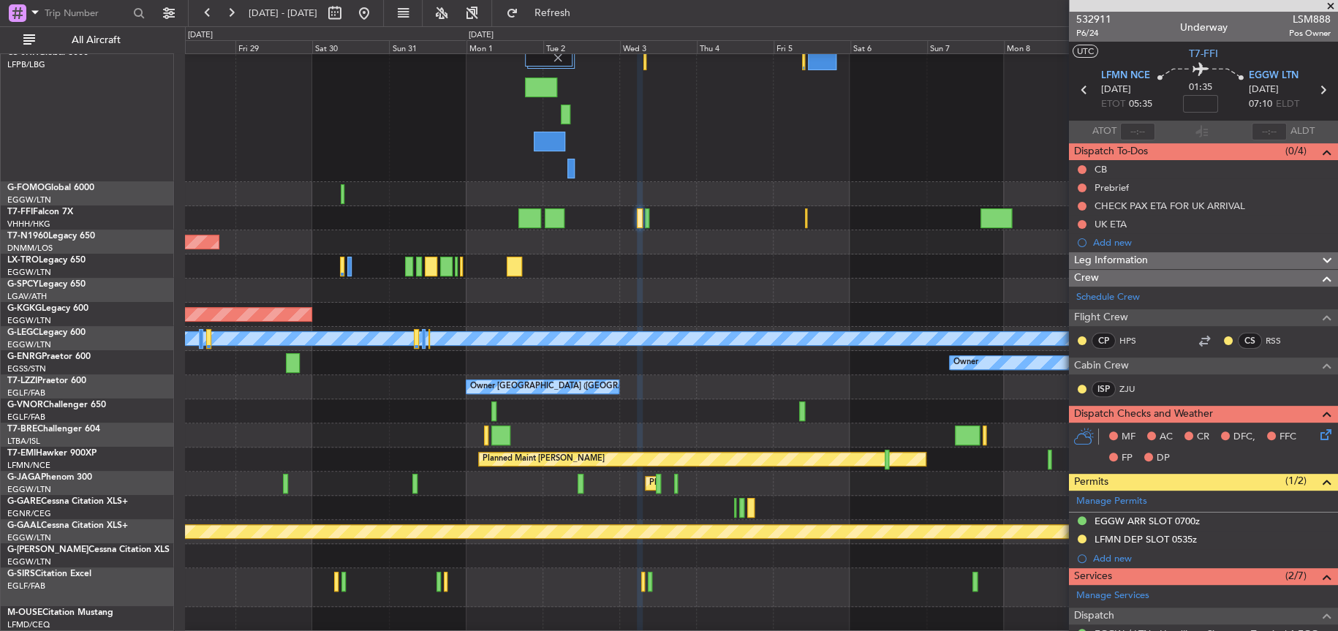
click at [555, 416] on div at bounding box center [761, 411] width 1152 height 24
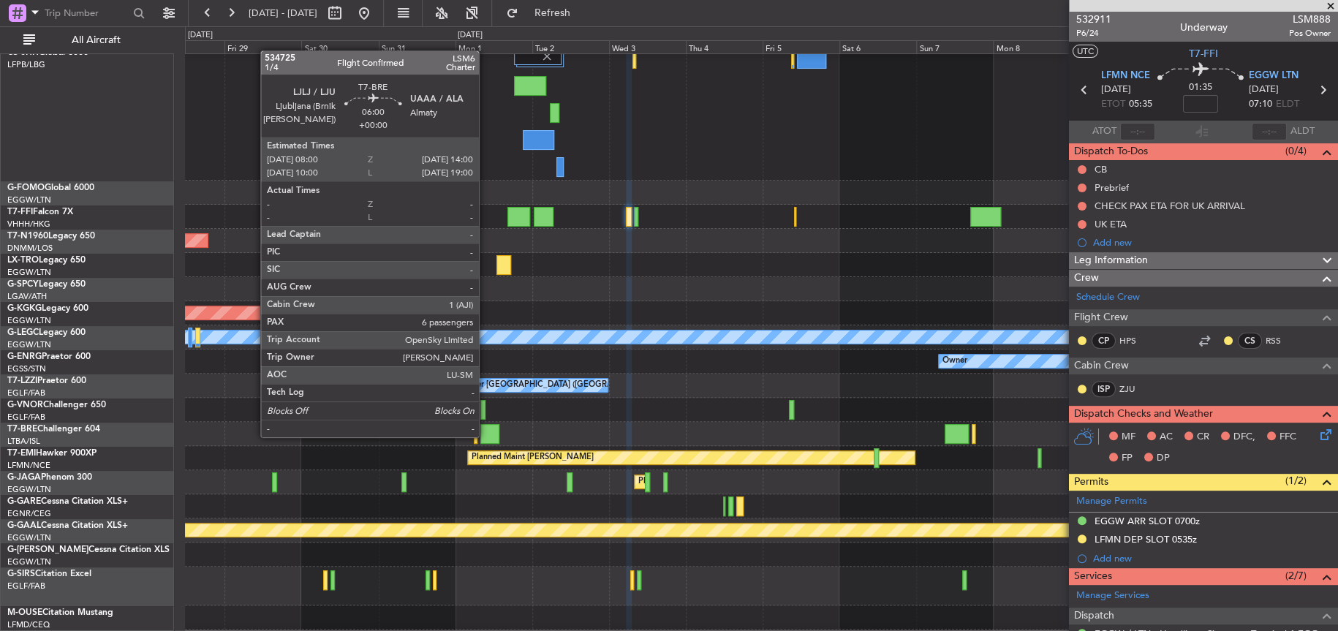
click at [486, 435] on div at bounding box center [491, 434] width 20 height 20
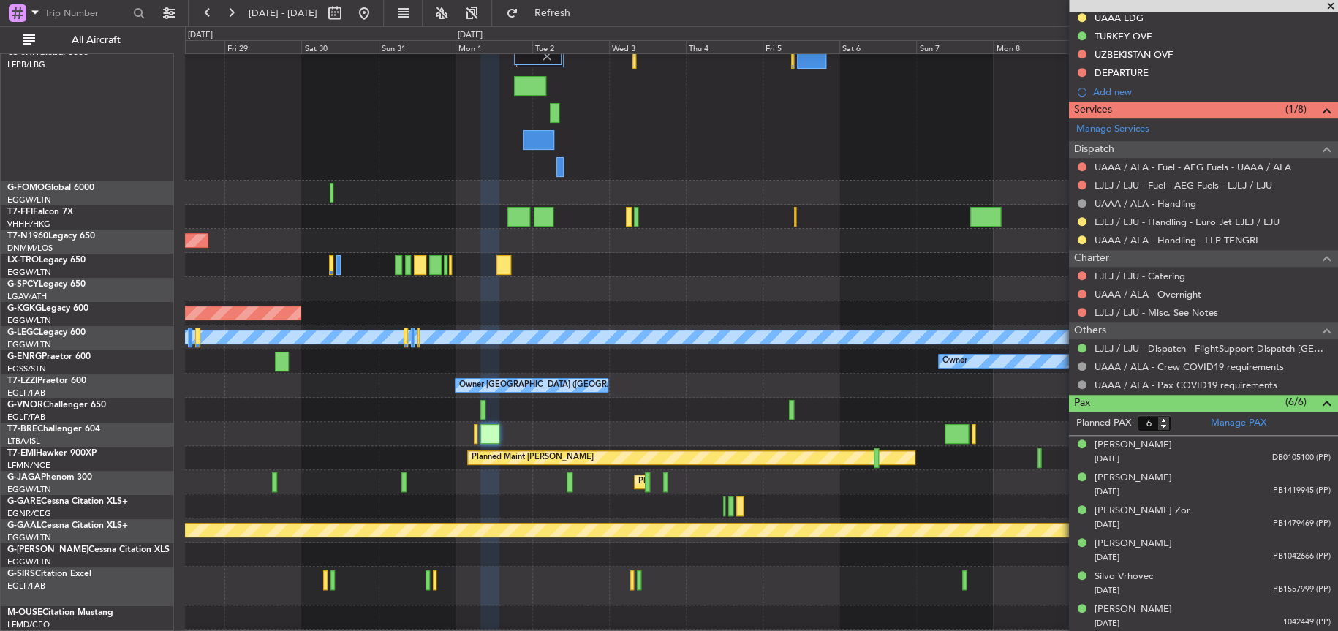
scroll to position [39, 0]
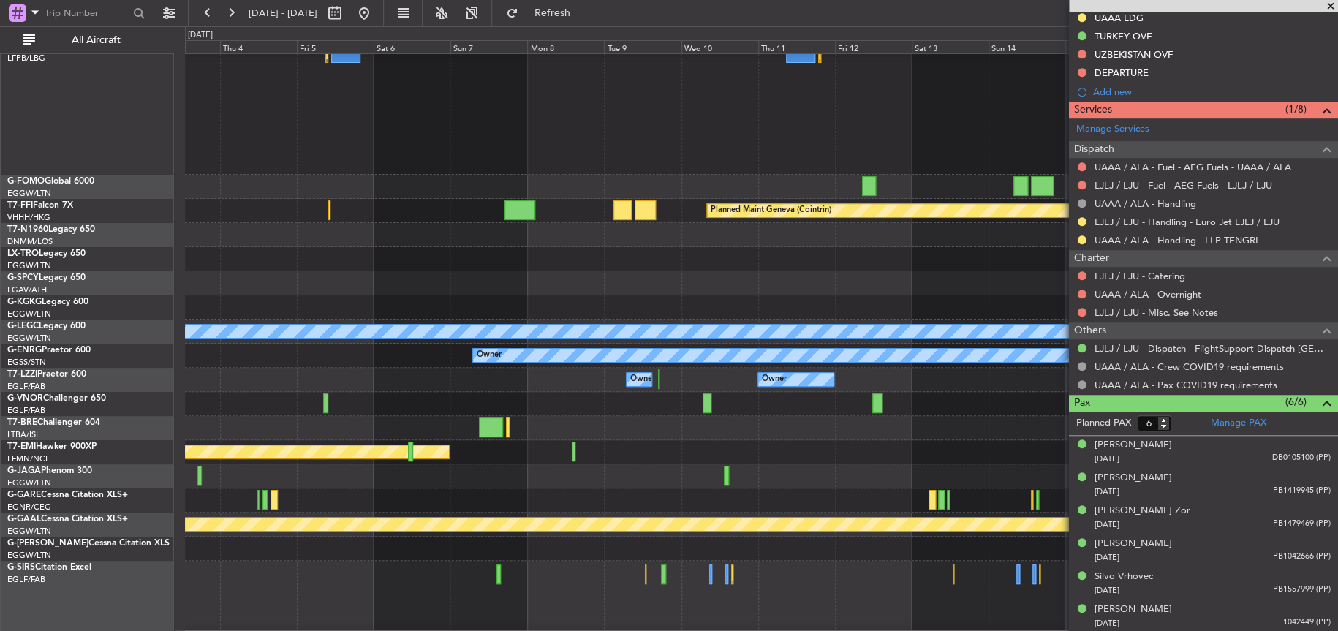
click at [620, 111] on div at bounding box center [761, 106] width 1153 height 135
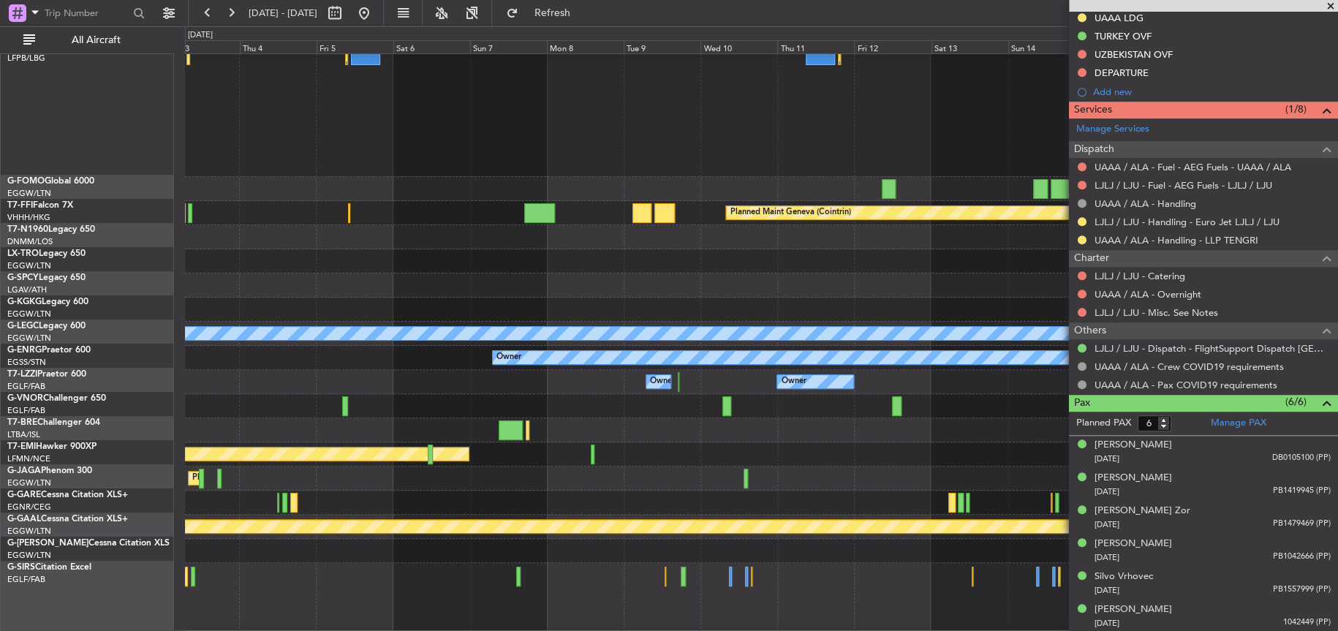
scroll to position [0, 0]
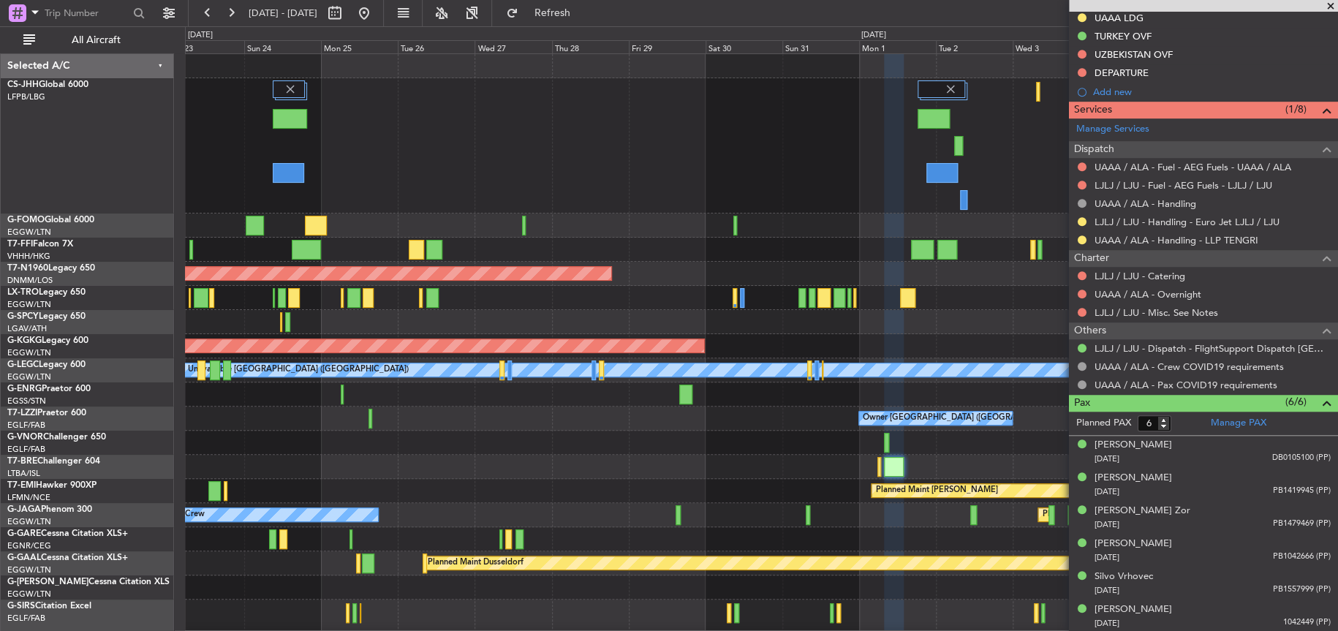
click at [965, 227] on div "Planned Maint London (Luton) Planned Maint Geneva (Cointrin) Planned Maint Lond…" at bounding box center [761, 382] width 1153 height 657
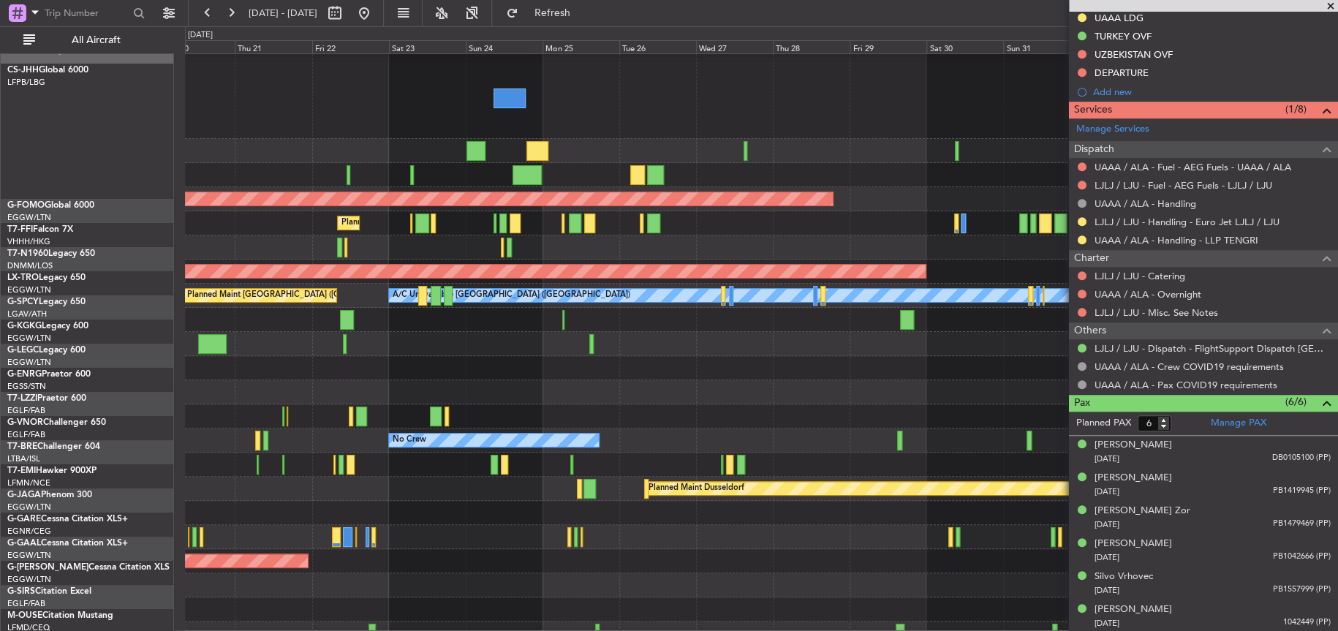
scroll to position [88, 0]
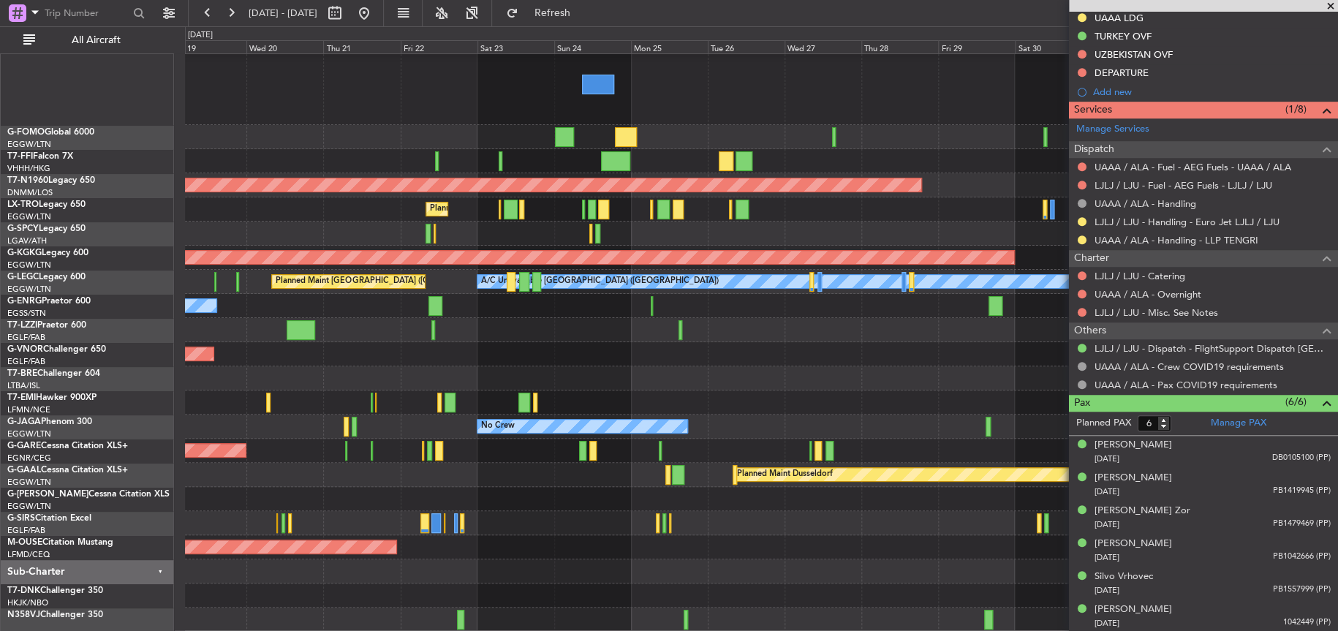
click at [706, 319] on div "Owner [GEOGRAPHIC_DATA] ([GEOGRAPHIC_DATA])" at bounding box center [761, 330] width 1153 height 24
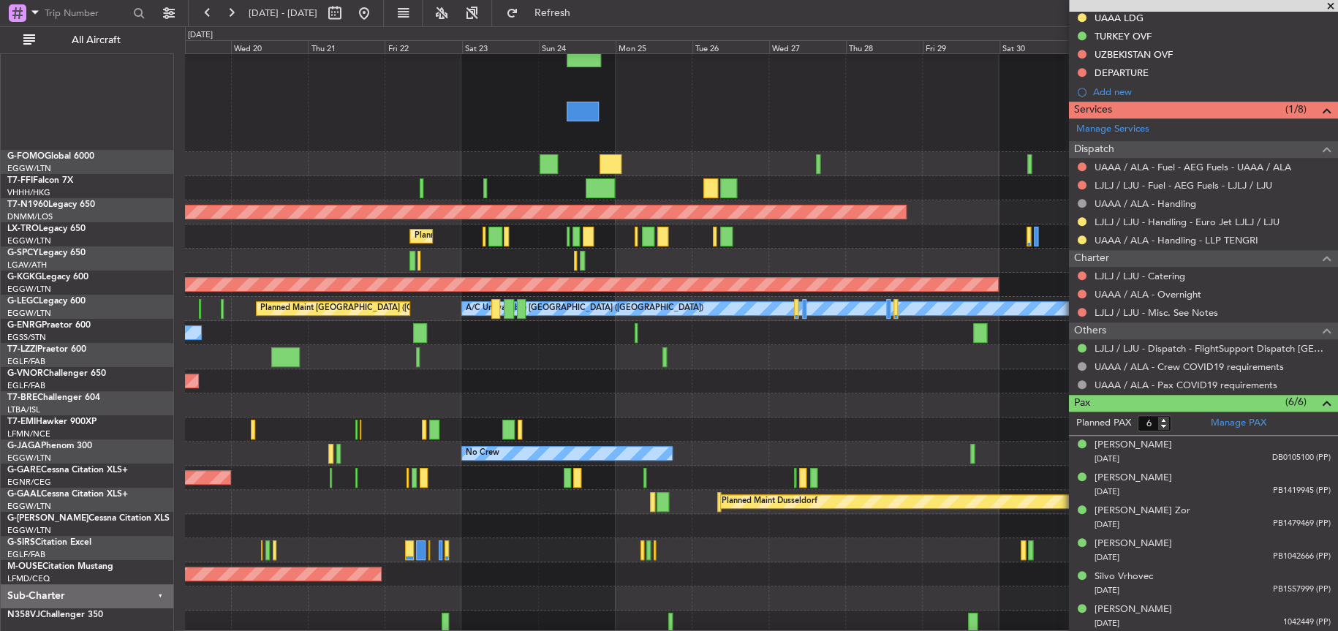
scroll to position [47, 0]
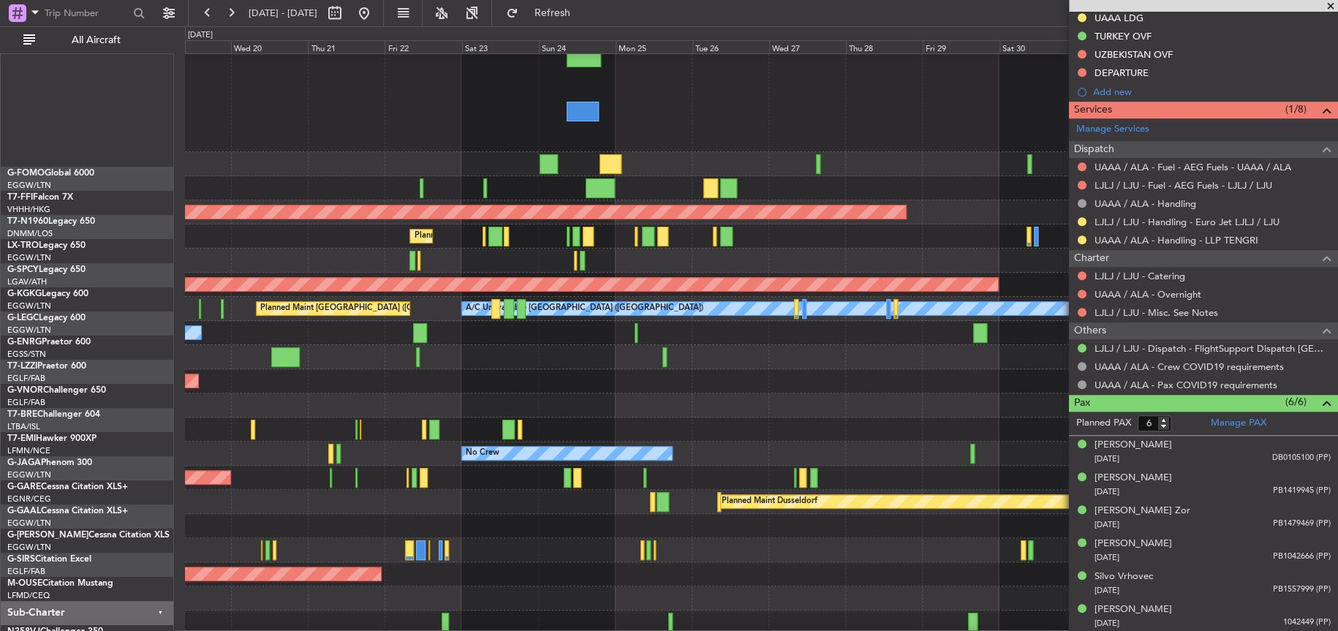
click at [547, 410] on div at bounding box center [761, 406] width 1152 height 24
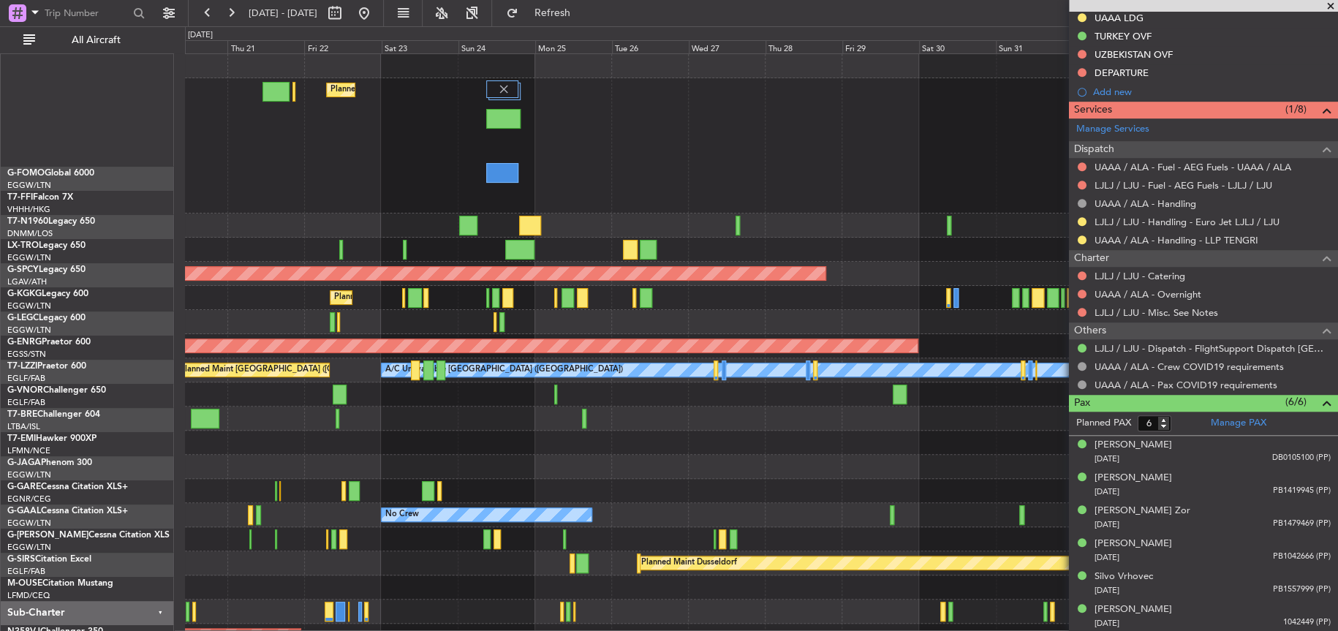
scroll to position [0, 0]
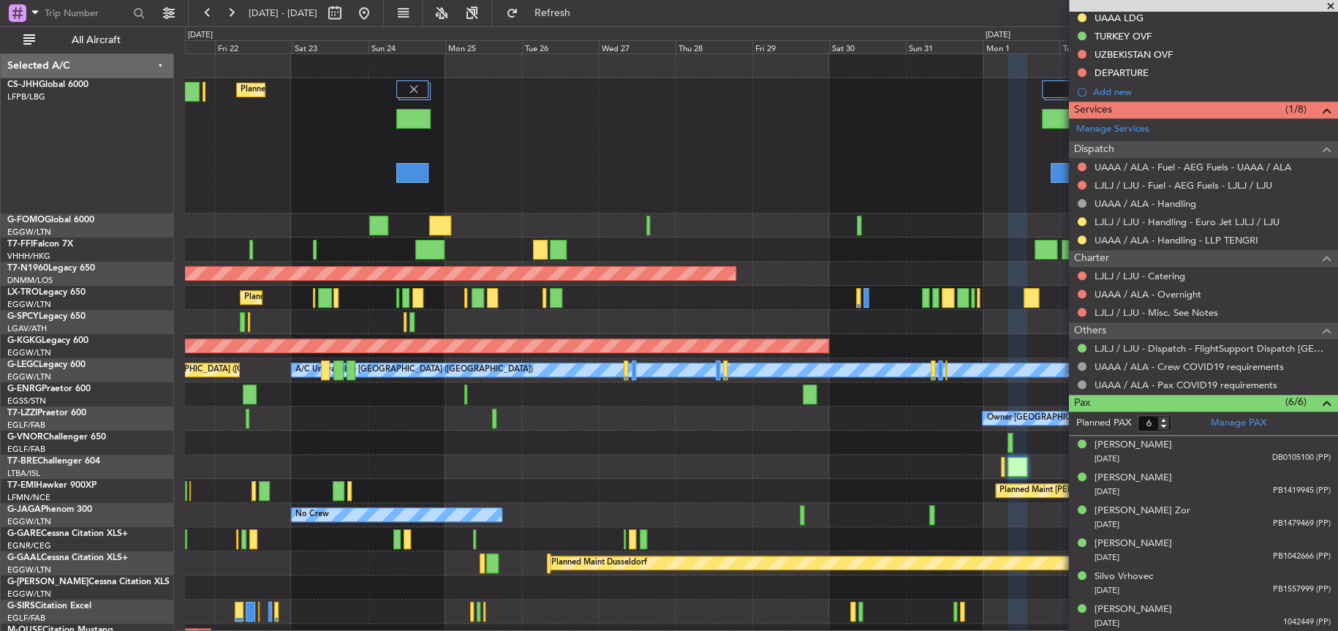
click at [461, 557] on div "Planned Maint London (Luton) Planned Maint London (Stansted) Planned Maint Lond…" at bounding box center [761, 375] width 1152 height 642
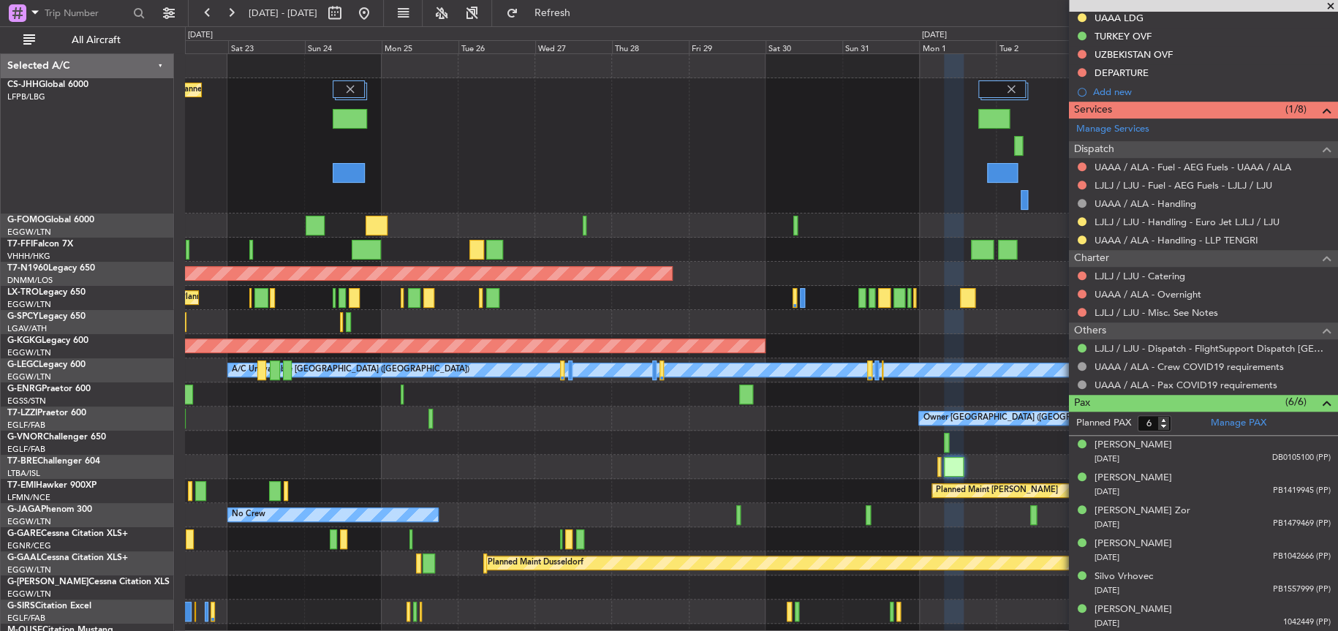
click at [562, 453] on div "Planned Maint London ([GEOGRAPHIC_DATA])" at bounding box center [761, 443] width 1152 height 24
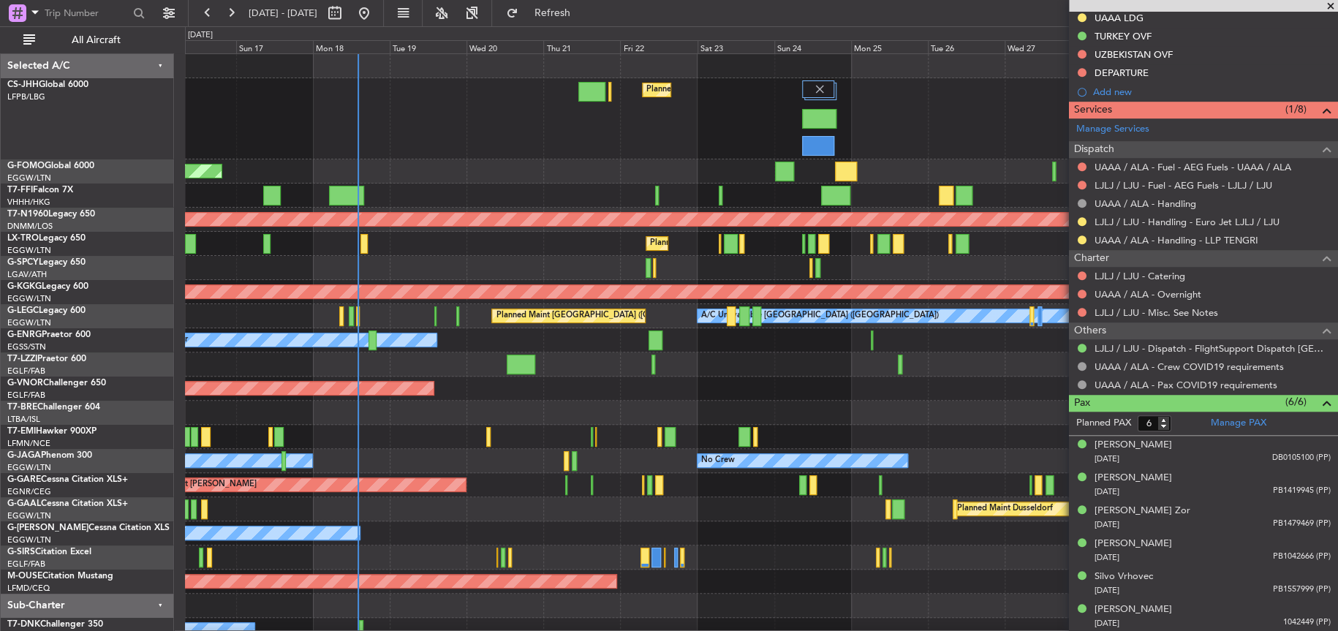
click at [774, 417] on div "Planned Maint London (Luton) Planned Maint Paris (Le Bourget) Planned Maint Win…" at bounding box center [761, 360] width 1153 height 612
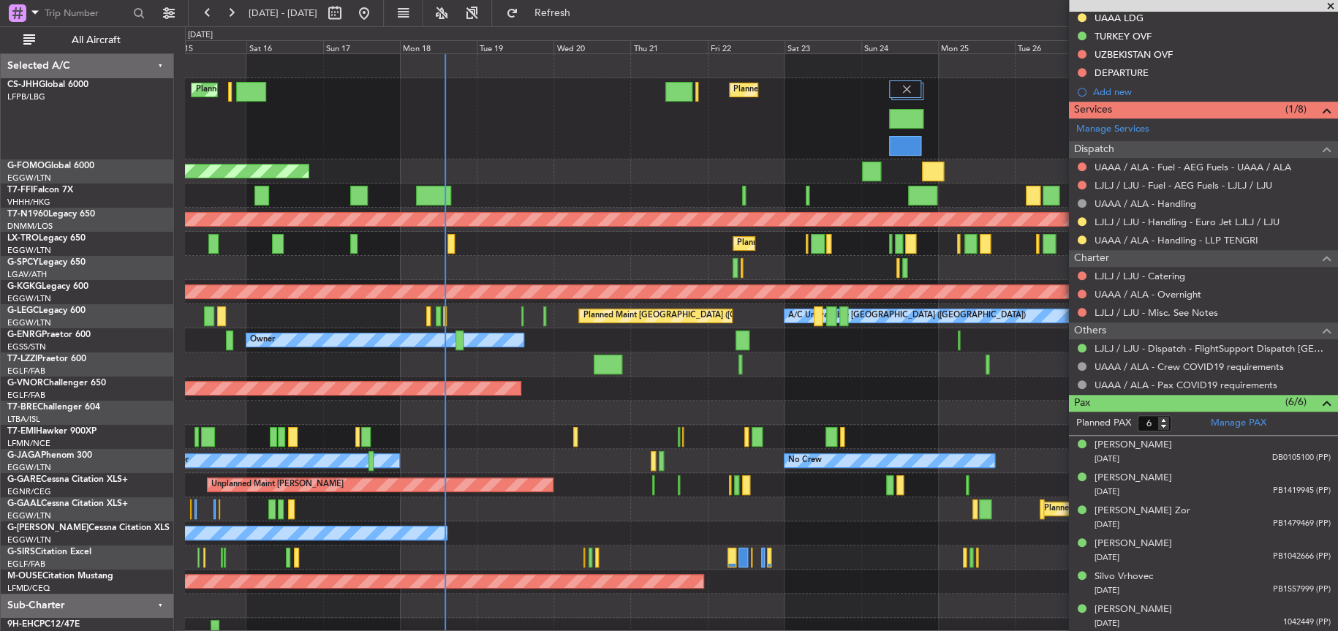
click at [476, 377] on div "Planned Maint London (Luton) Planned Maint Paris (Le Bourget) Planned Maint Par…" at bounding box center [761, 372] width 1153 height 636
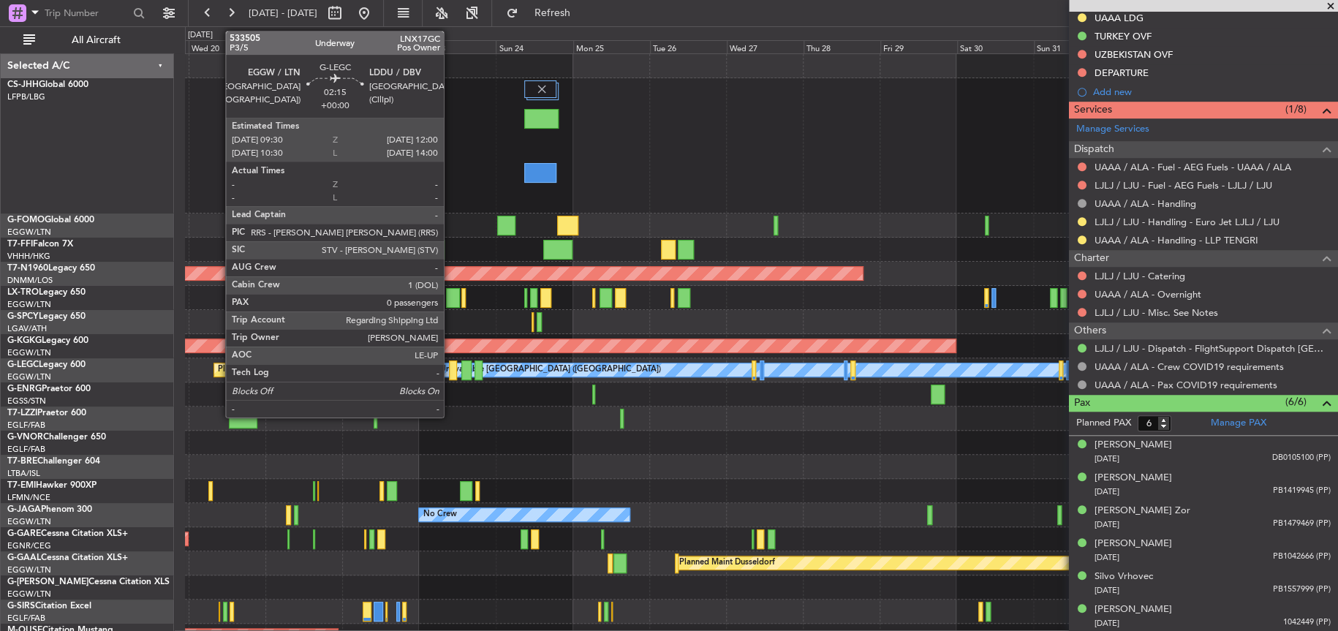
click at [451, 370] on div at bounding box center [453, 371] width 8 height 20
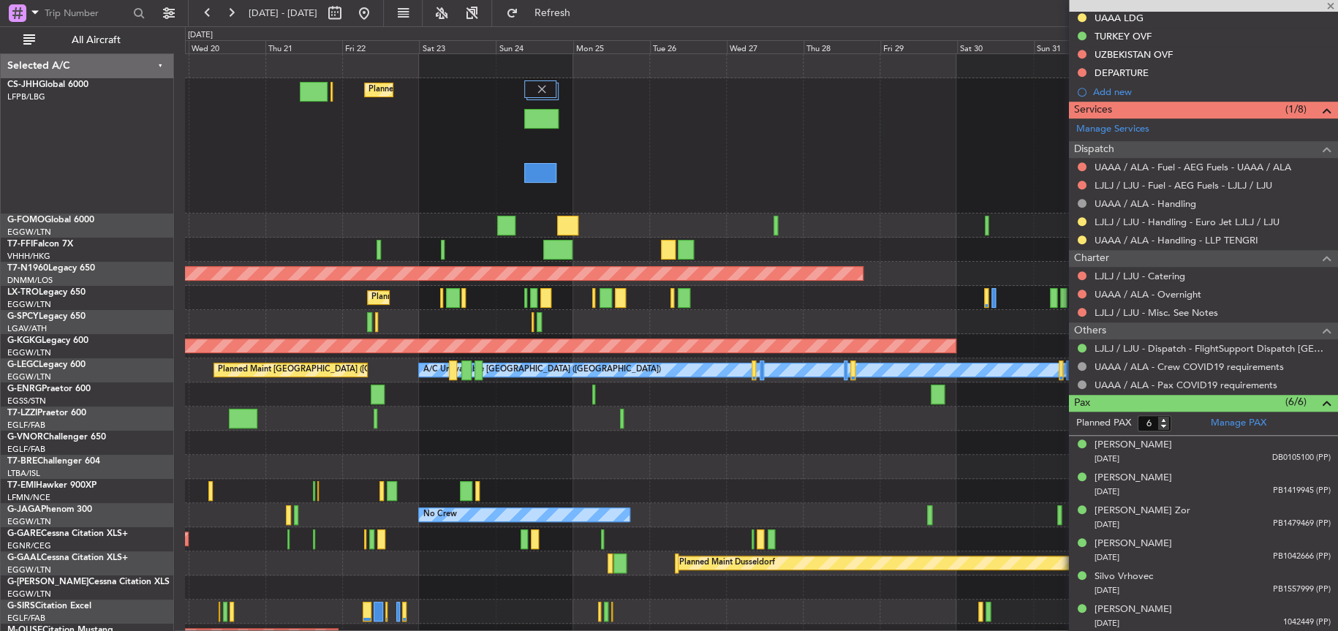
type input "0"
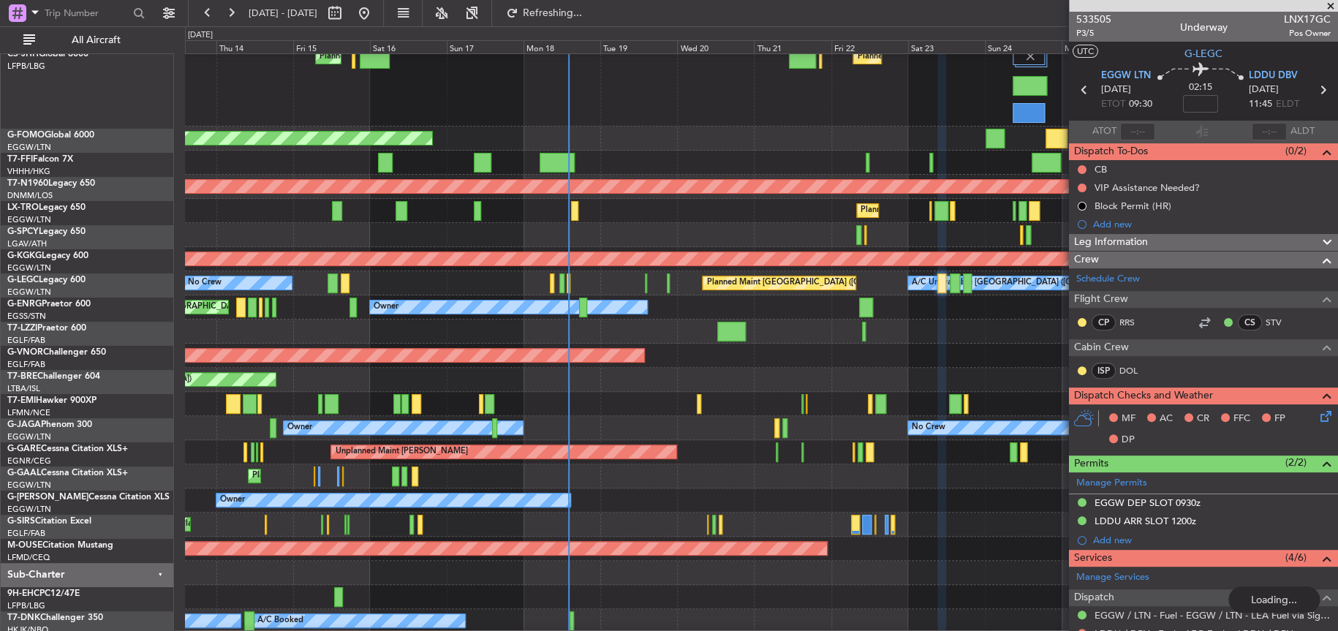
scroll to position [32, 0]
click at [334, 100] on div "Planned Maint Paris (Le Bourget) Planned Maint London (Luton) Planned Maint Par…" at bounding box center [761, 85] width 1153 height 81
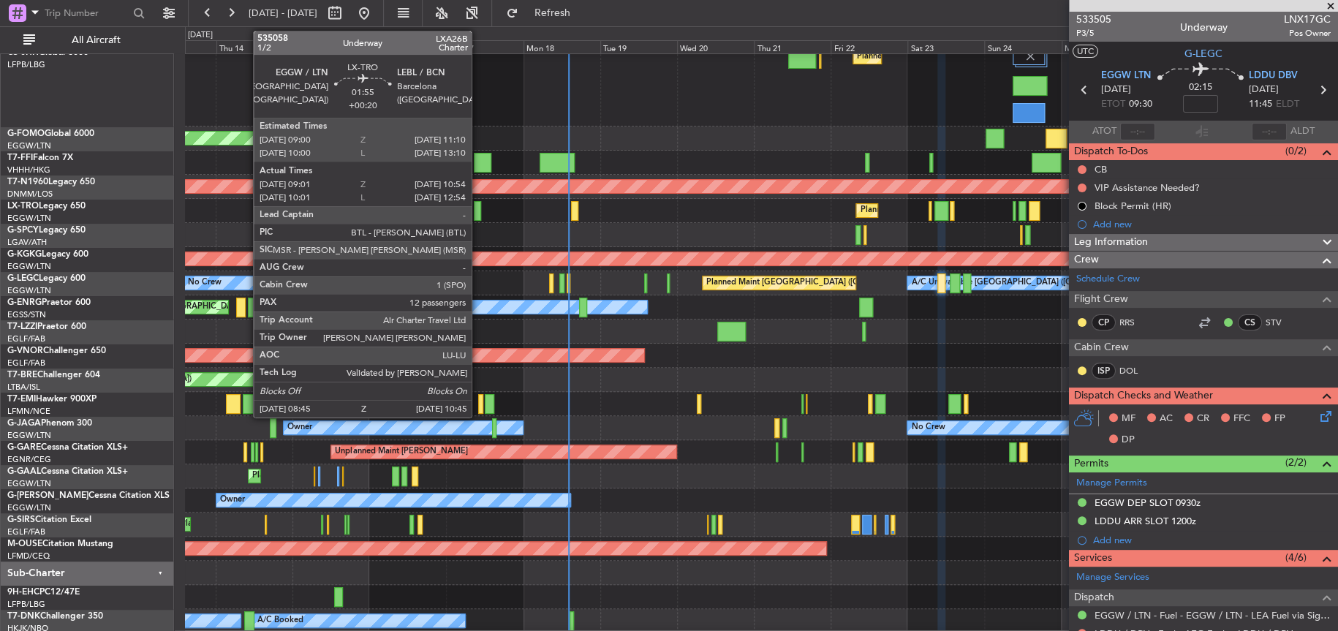
click at [478, 209] on div at bounding box center [477, 211] width 7 height 20
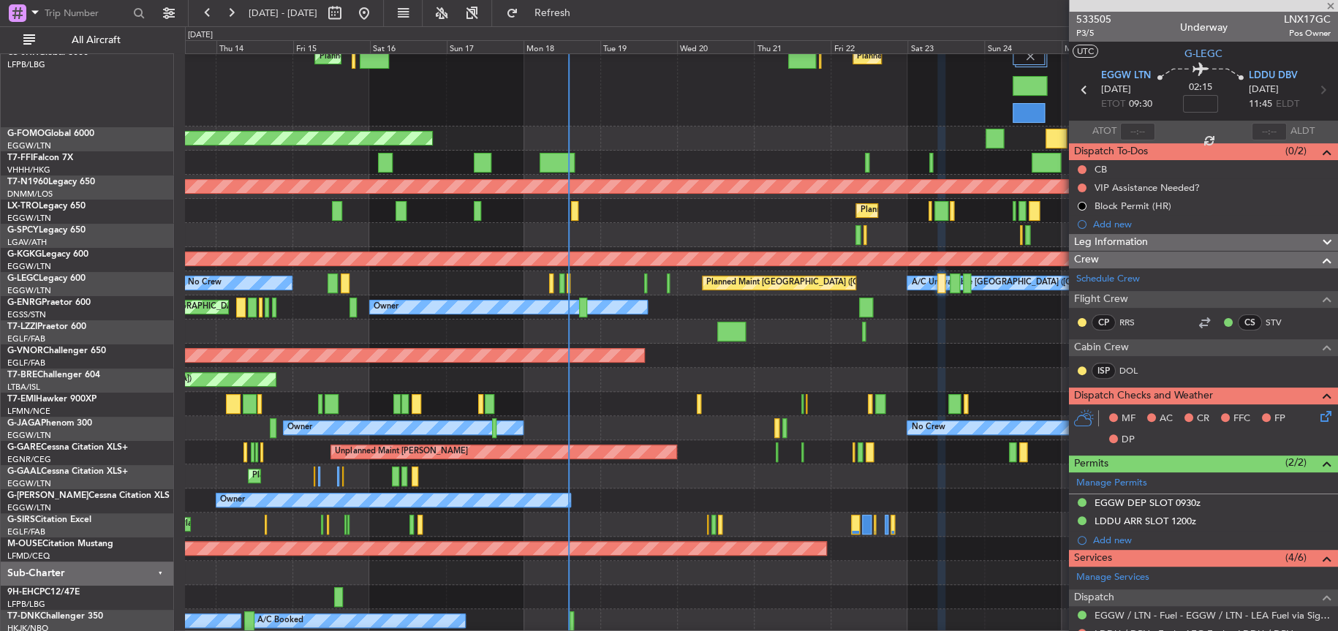
type input "+00:20"
type input "09:01"
type input "10:39"
type input "12"
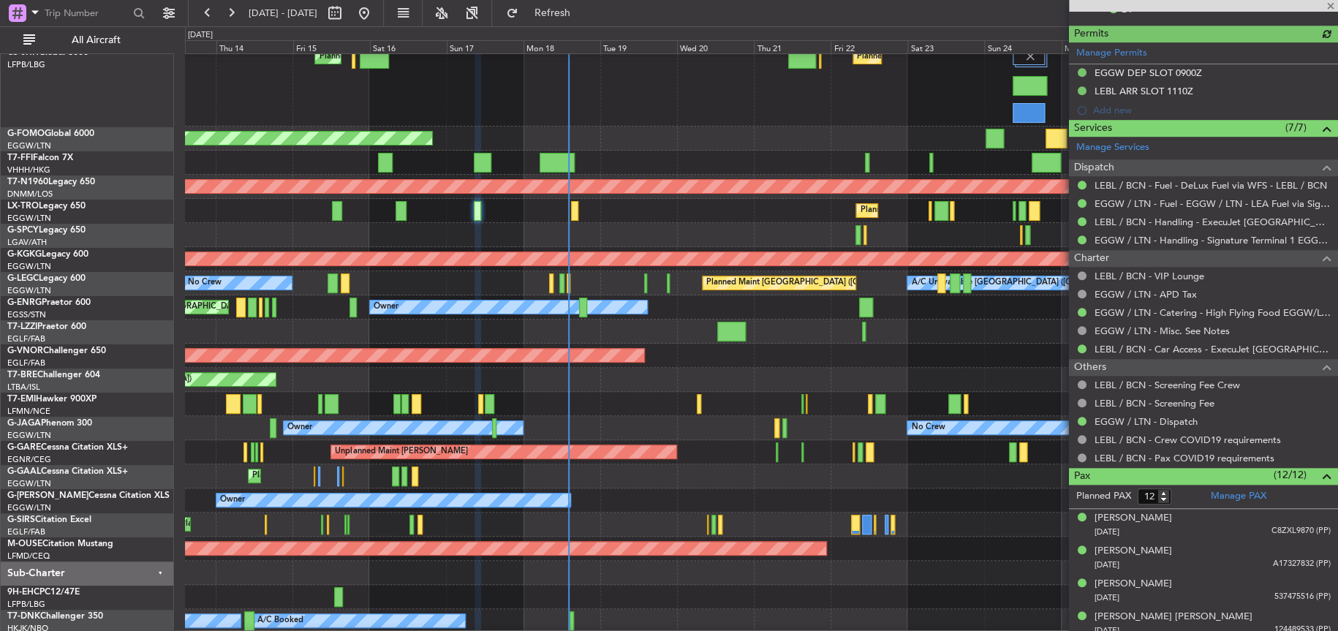
scroll to position [439, 0]
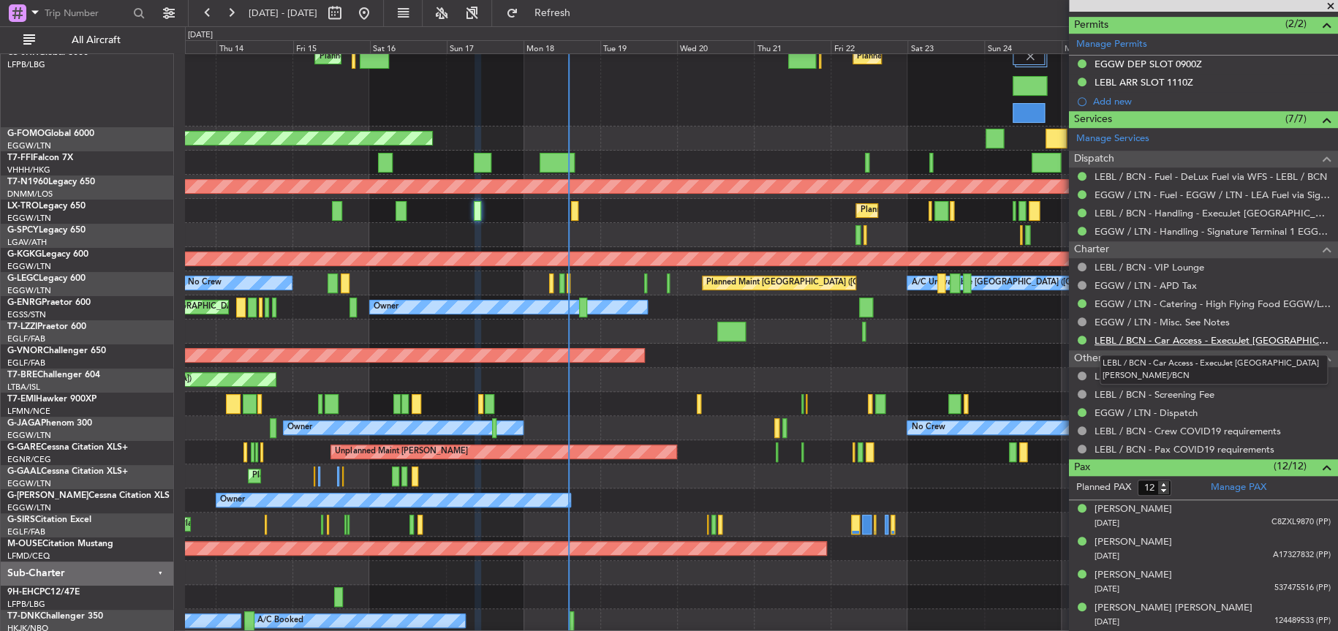
click at [1175, 338] on link "LEBL / BCN - Car Access - ExecuJet Spain S.L. LEBL/BCN" at bounding box center [1213, 340] width 236 height 12
click at [729, 117] on div "Planned Maint Paris (Le Bourget) Planned Maint London (Luton) Planned Maint Par…" at bounding box center [761, 85] width 1152 height 81
click at [782, 213] on div "Planned Maint London (Luton) Unplanned Maint London (Luton)" at bounding box center [761, 211] width 1153 height 24
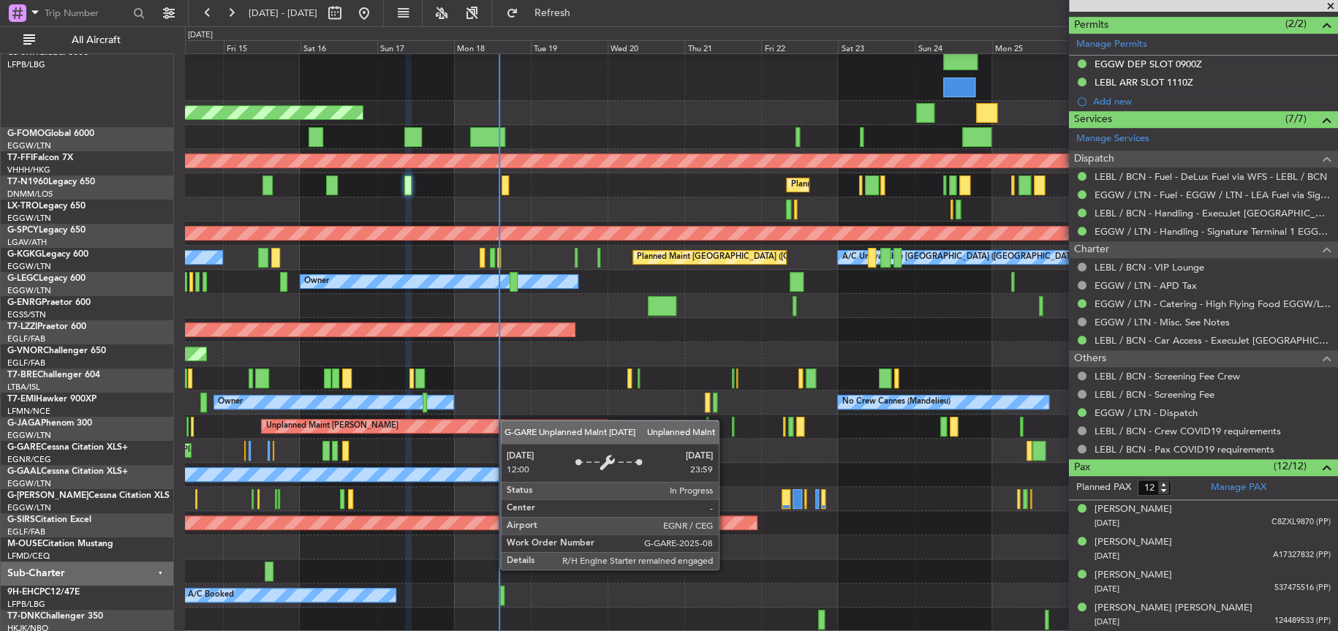
scroll to position [59, 0]
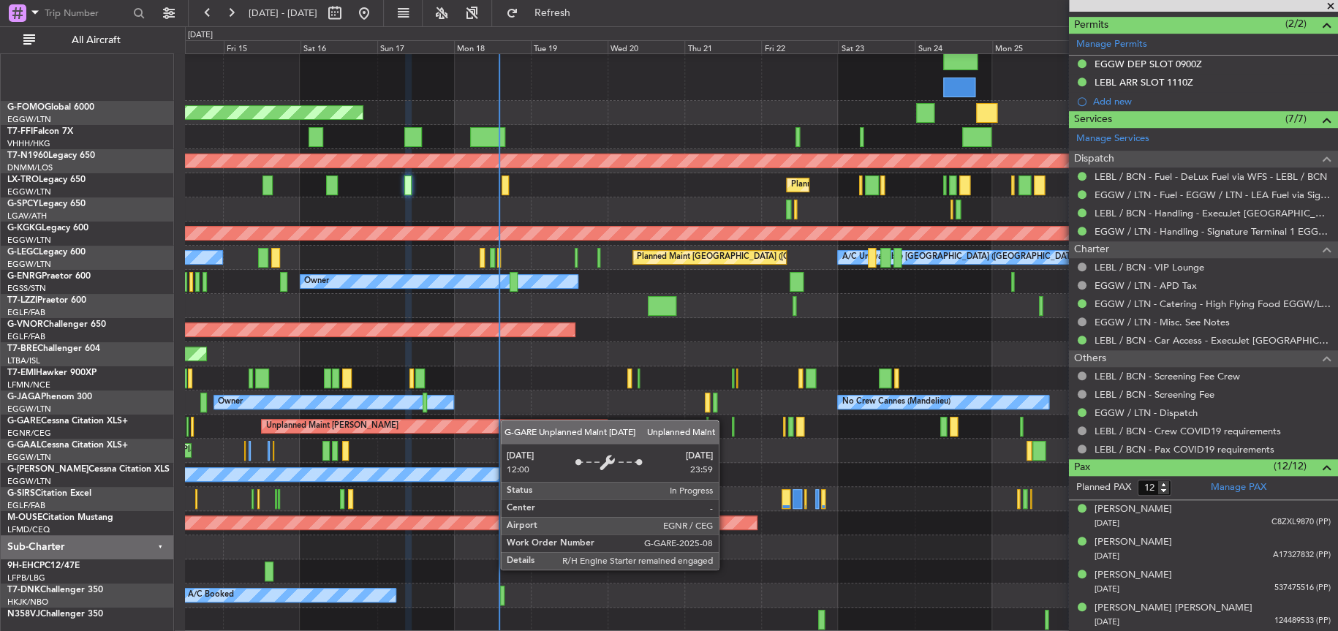
click at [497, 355] on div "Planned Maint London (Luton) Planned Maint Paris (Le Bourget) Planned Maint Par…" at bounding box center [761, 314] width 1152 height 636
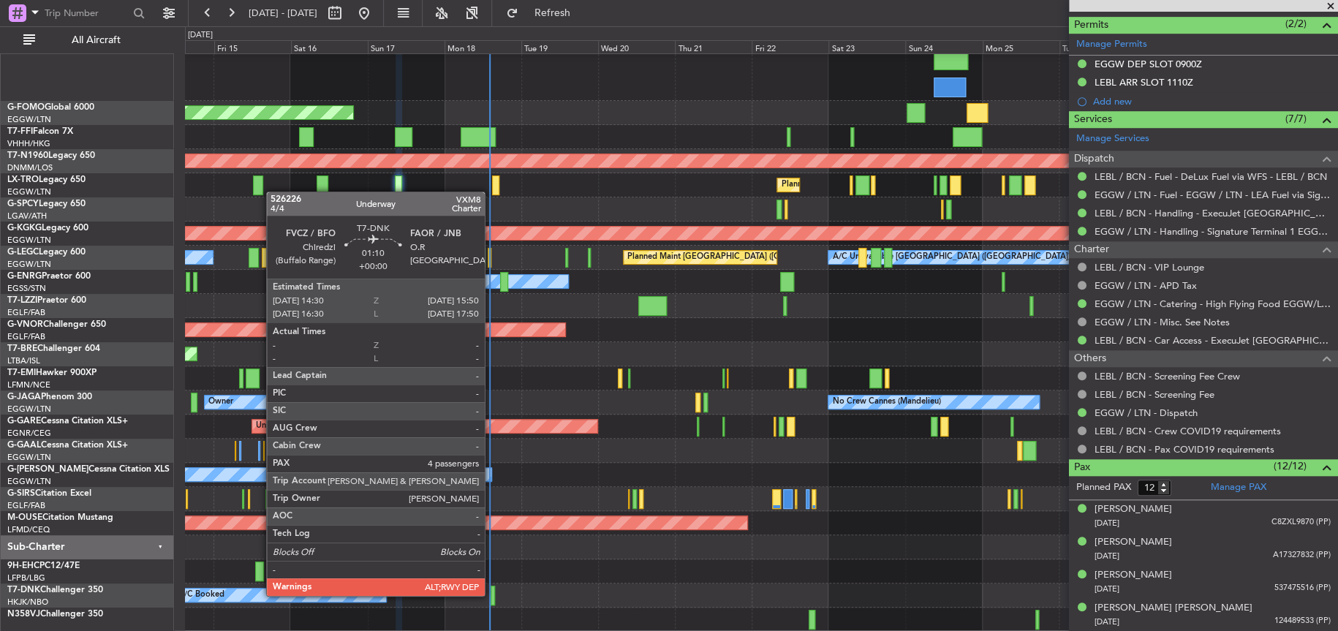
click at [492, 594] on div at bounding box center [493, 596] width 4 height 20
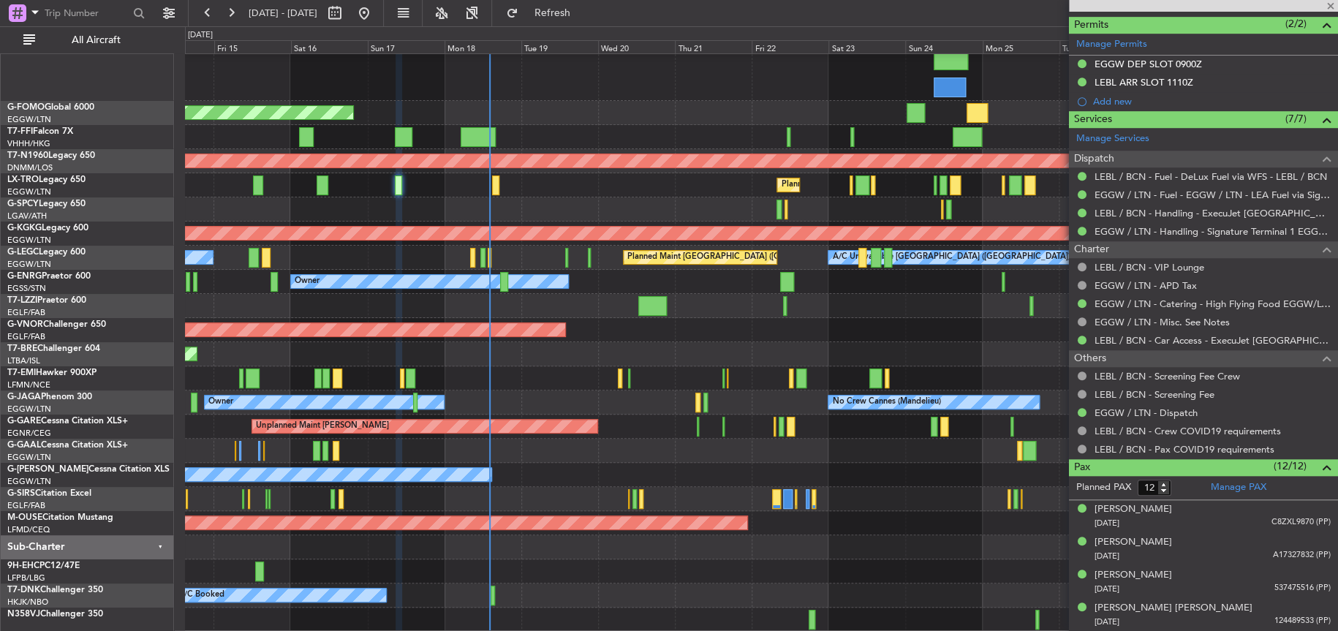
type input "4"
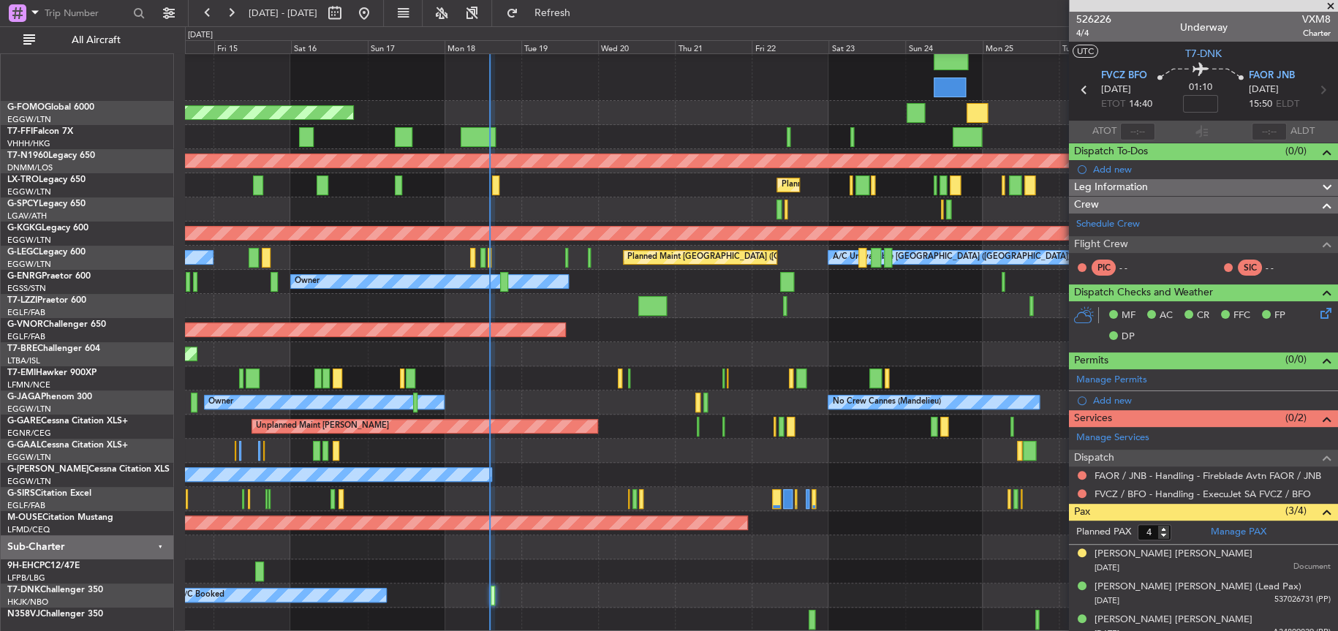
click at [568, 467] on div "Owner Owner" at bounding box center [761, 475] width 1152 height 24
click at [554, 484] on div "Owner Owner" at bounding box center [761, 475] width 1152 height 24
click at [640, 194] on div "Planned Maint London (Luton) Unplanned Maint London (Luton)" at bounding box center [761, 185] width 1152 height 24
click at [610, 75] on div "Planned Maint London (Luton) Planned Maint Paris (Le Bourget) Planned Maint Par…" at bounding box center [761, 60] width 1152 height 81
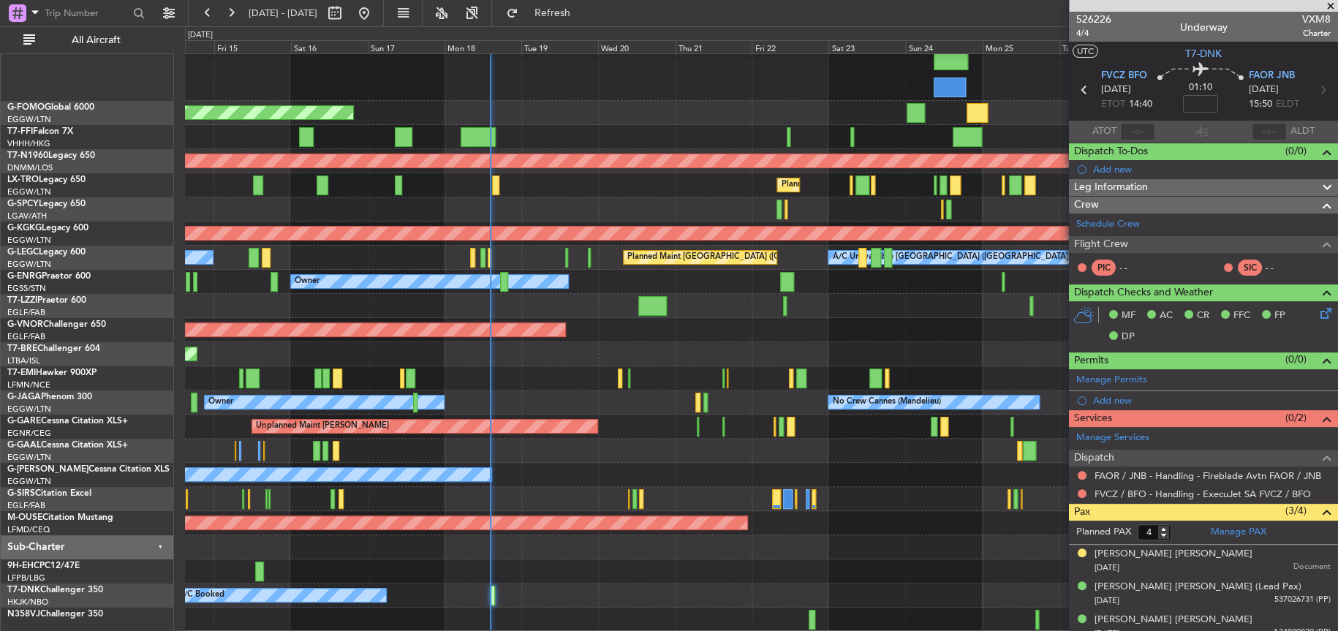
click at [619, 101] on div "Planned Maint Windsor Locks ([PERSON_NAME] Intl)" at bounding box center [761, 113] width 1152 height 24
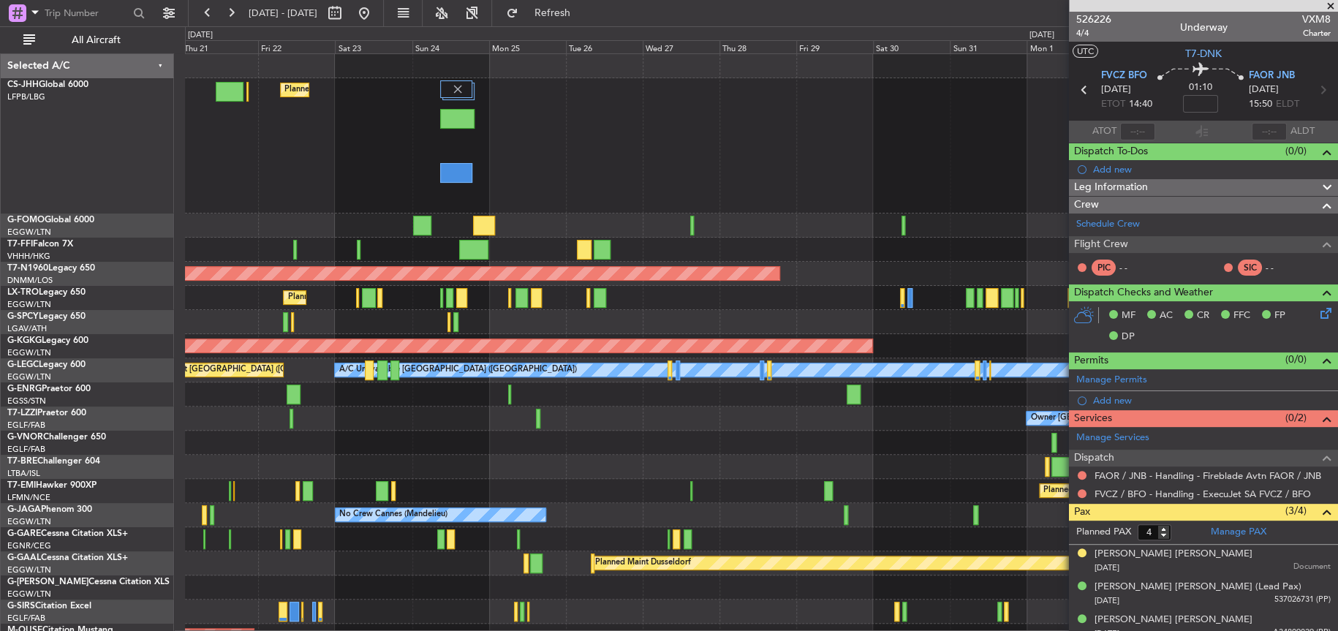
click at [465, 151] on div "Planned Maint [GEOGRAPHIC_DATA] ([GEOGRAPHIC_DATA])" at bounding box center [761, 145] width 1153 height 135
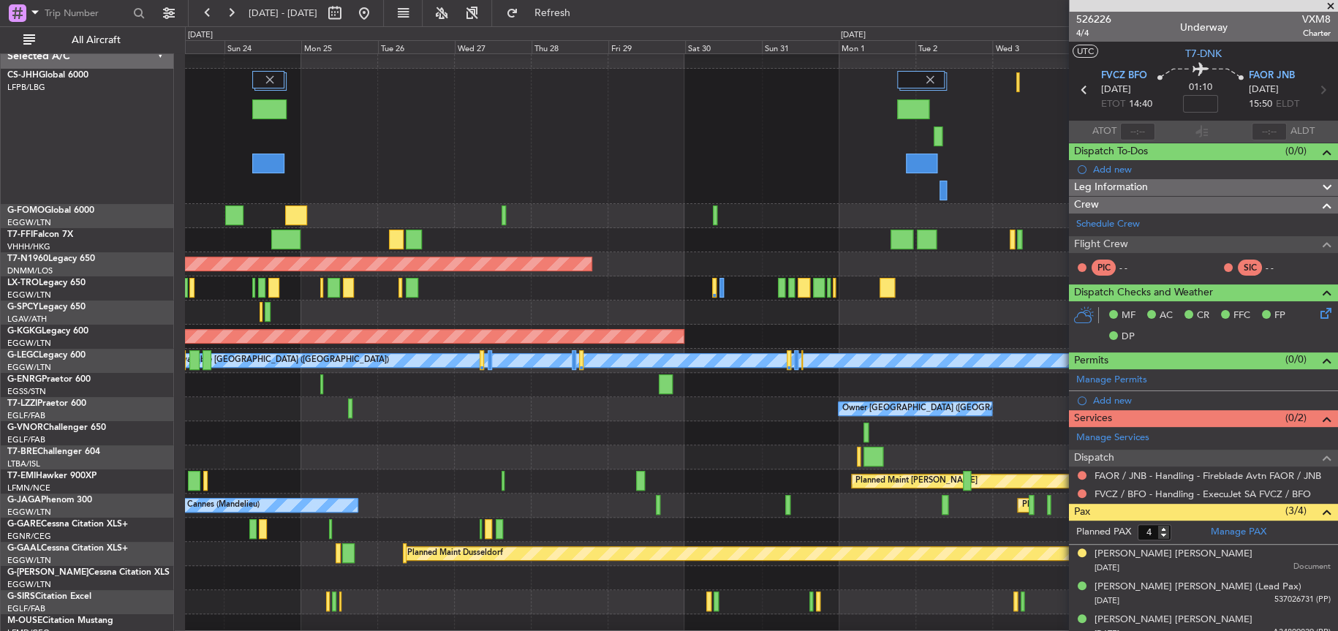
scroll to position [11, 0]
click at [855, 160] on div "Planned Maint [GEOGRAPHIC_DATA] ([GEOGRAPHIC_DATA])" at bounding box center [761, 136] width 1152 height 135
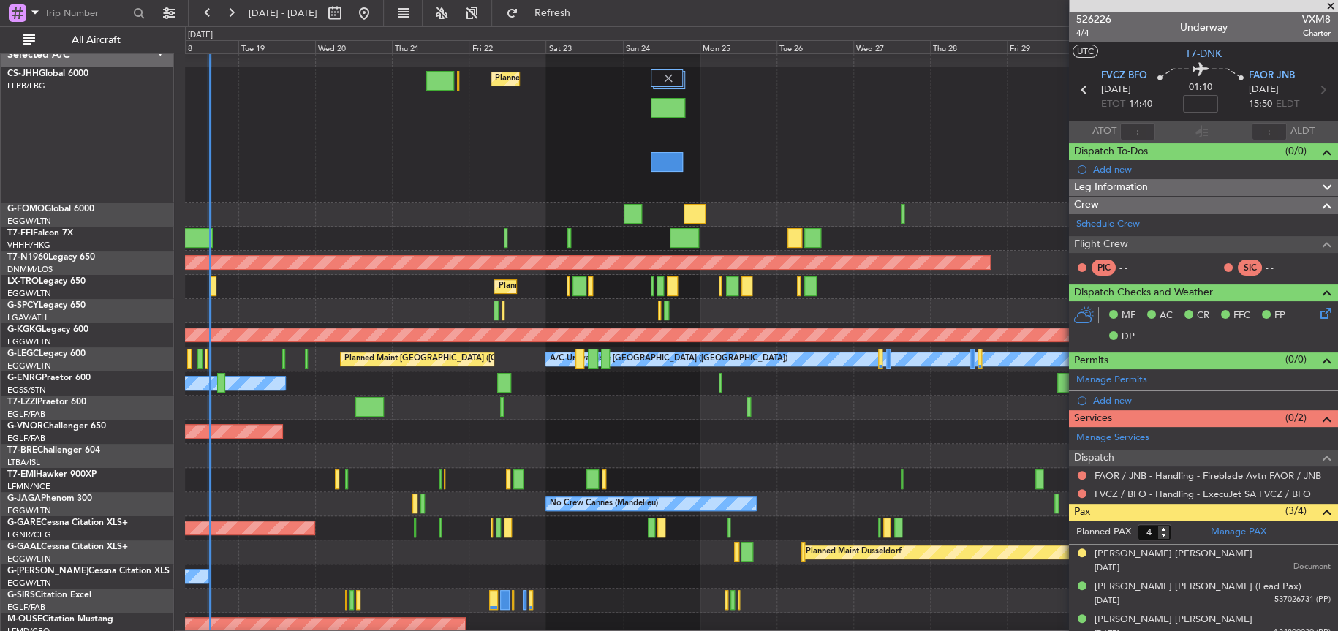
scroll to position [0, 0]
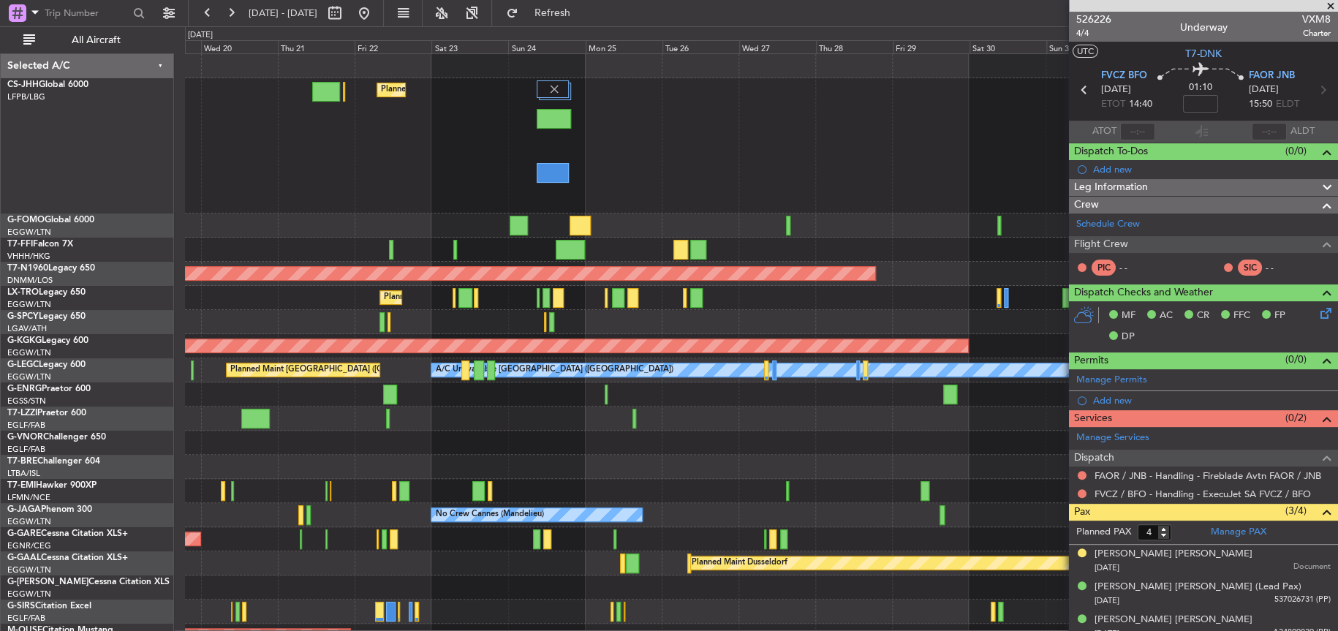
click at [439, 181] on div "Planned Maint [GEOGRAPHIC_DATA] ([GEOGRAPHIC_DATA])" at bounding box center [761, 145] width 1152 height 135
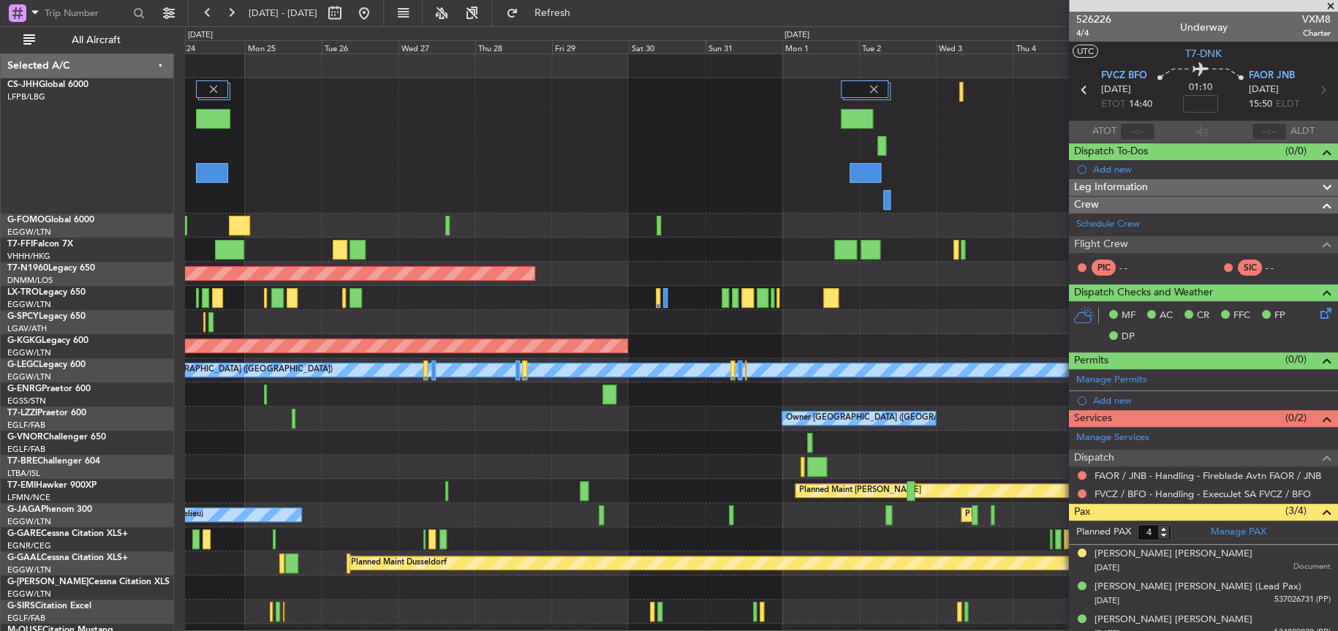
click at [850, 173] on div at bounding box center [865, 173] width 31 height 20
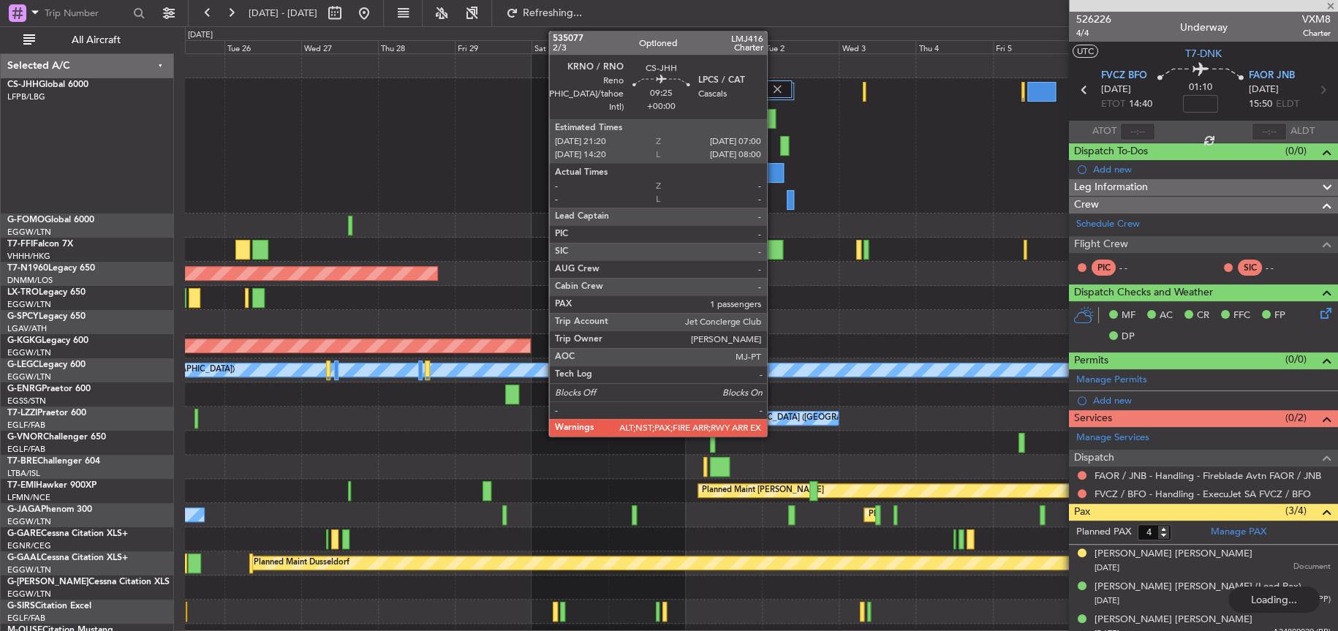
type input "6"
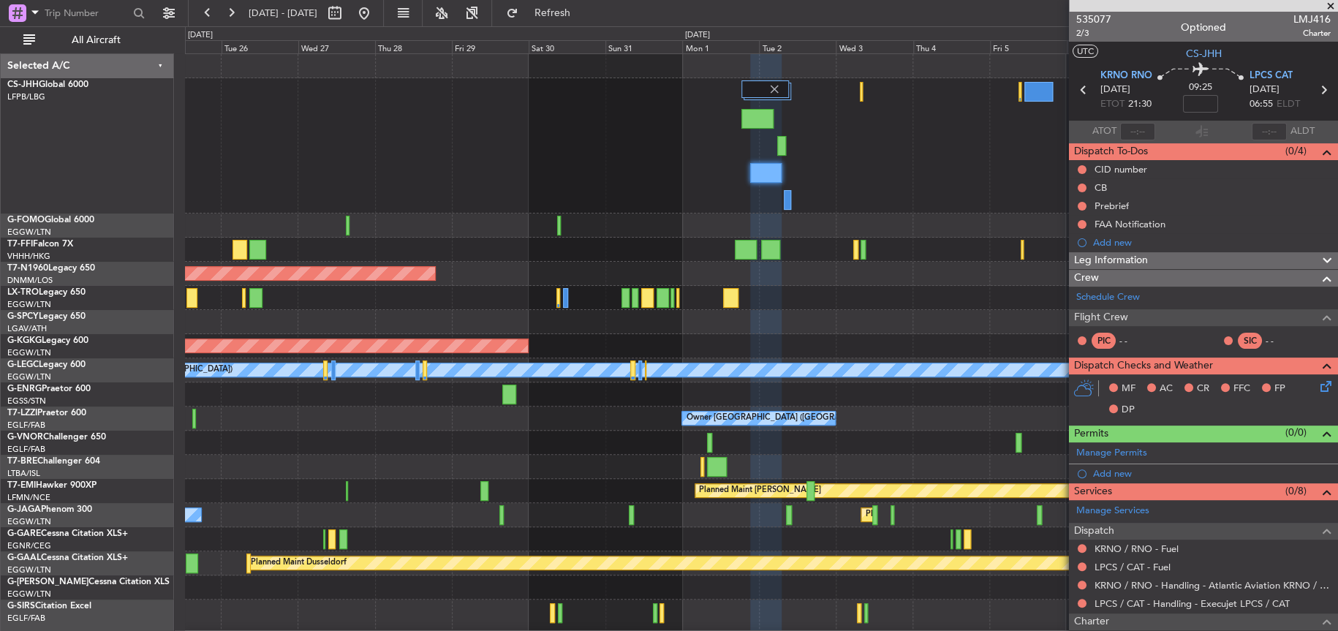
click at [173, 144] on div "Planned Maint [GEOGRAPHIC_DATA] ([GEOGRAPHIC_DATA]) Planned Maint Geneva ([GEOG…" at bounding box center [669, 328] width 1338 height 605
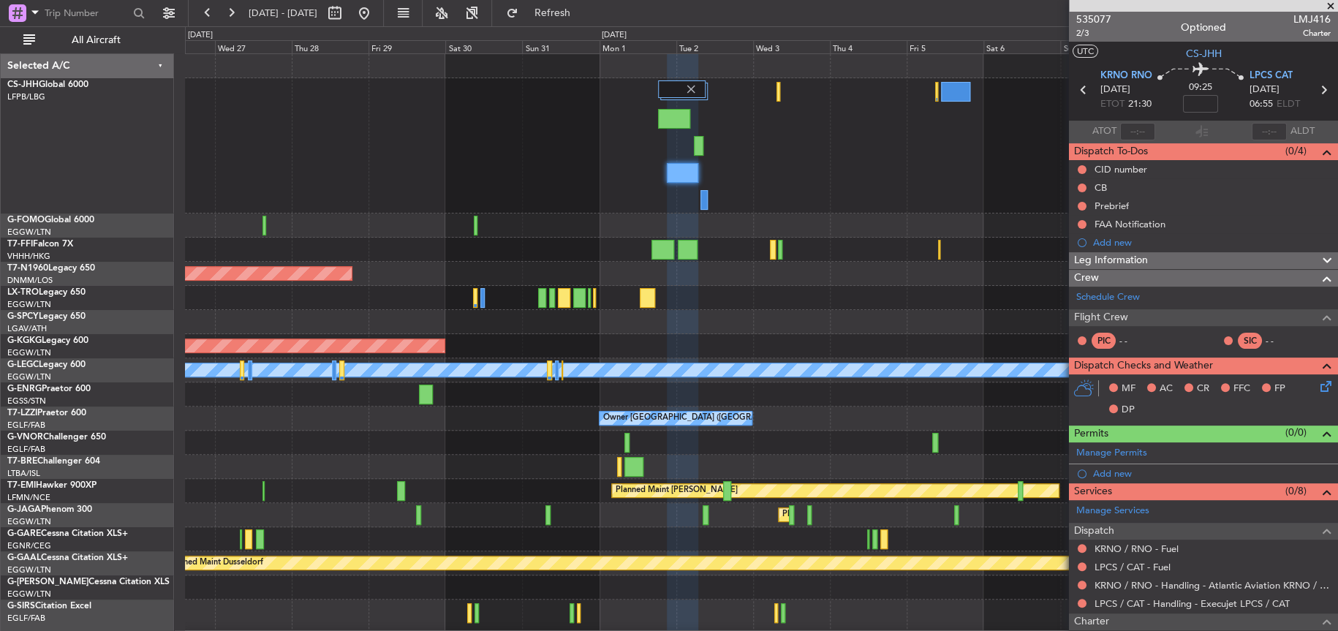
click at [852, 324] on div at bounding box center [761, 322] width 1153 height 24
click at [333, 136] on div at bounding box center [761, 145] width 1152 height 135
